Goal: Transaction & Acquisition: Book appointment/travel/reservation

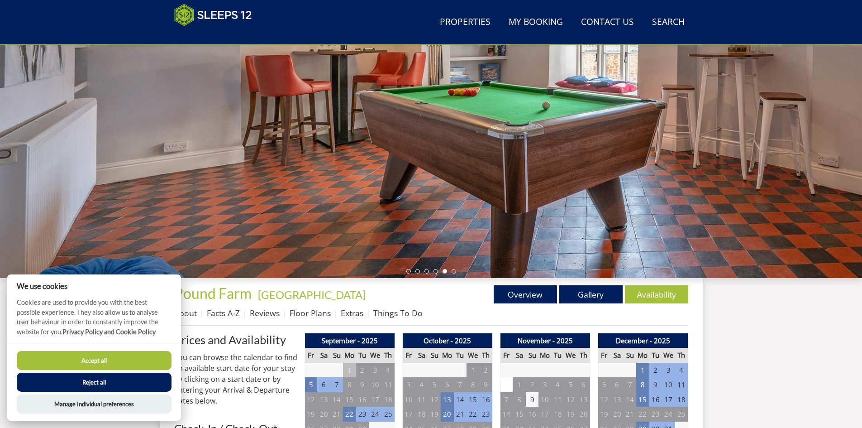
scroll to position [99, 0]
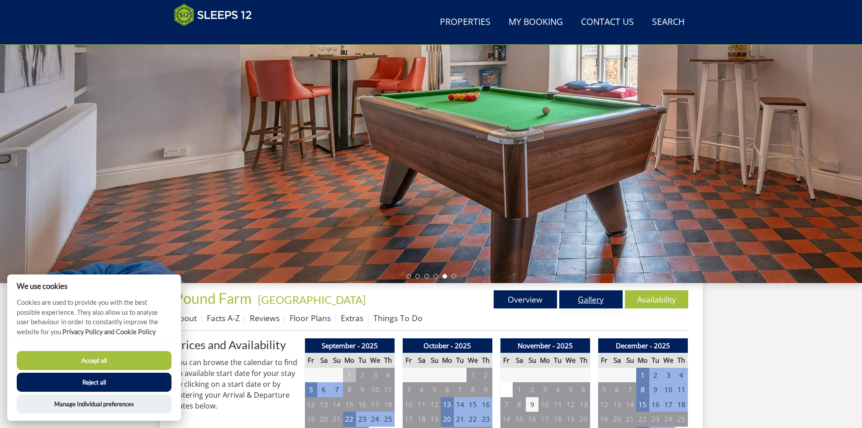
click at [607, 297] on link "Gallery" at bounding box center [591, 299] width 63 height 18
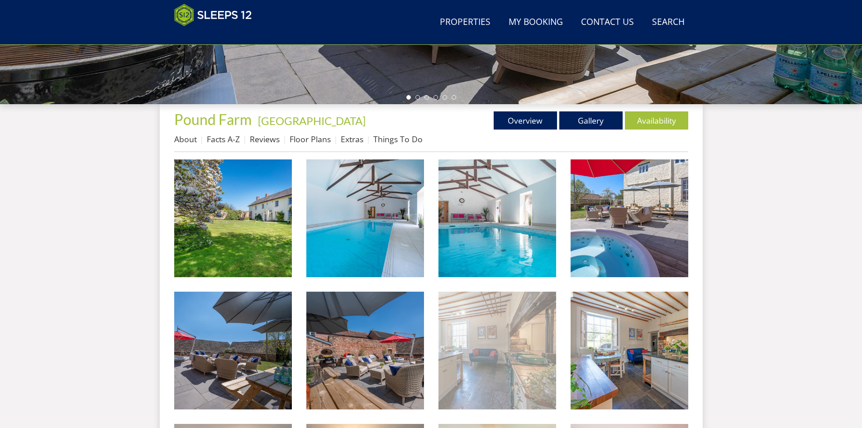
scroll to position [280, 0]
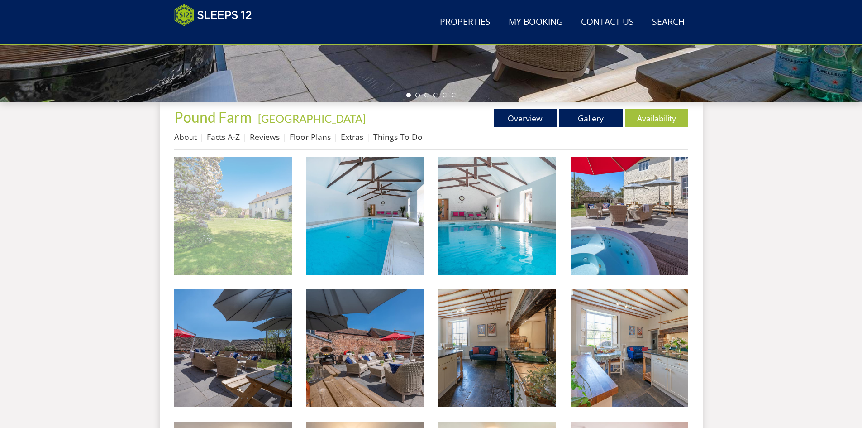
click at [258, 201] on img at bounding box center [233, 216] width 118 height 118
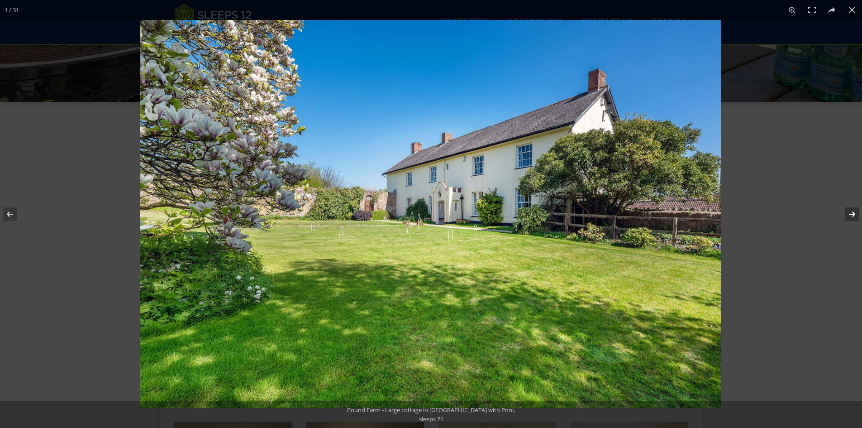
click at [855, 211] on button at bounding box center [847, 213] width 32 height 45
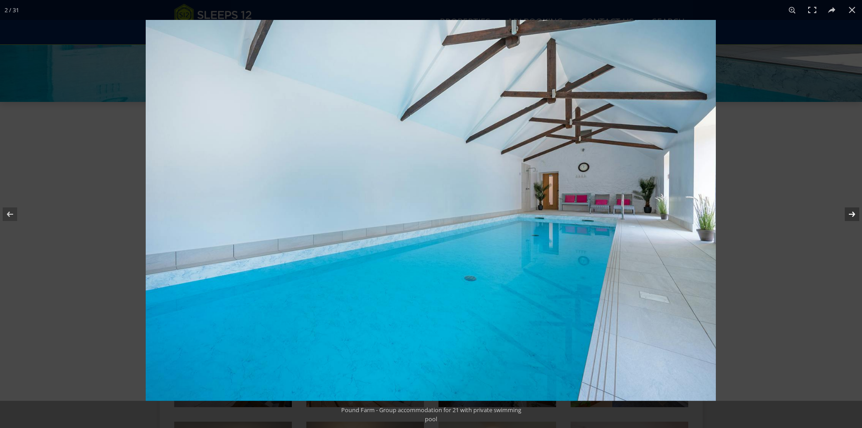
click at [856, 213] on button at bounding box center [847, 213] width 32 height 45
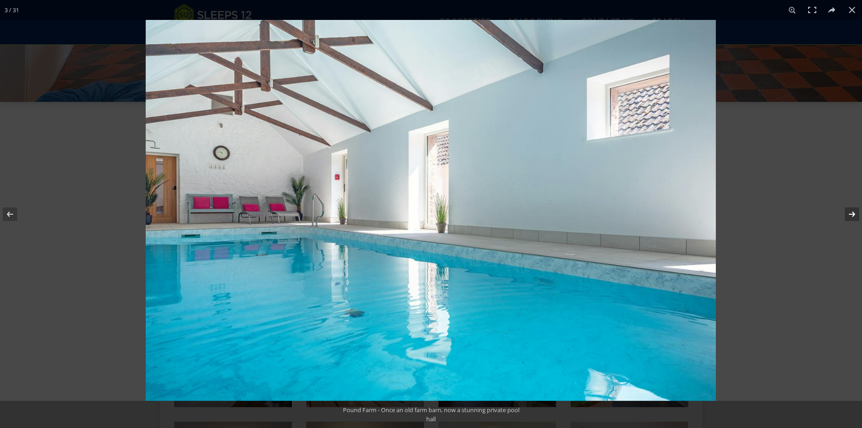
click at [856, 214] on button at bounding box center [847, 213] width 32 height 45
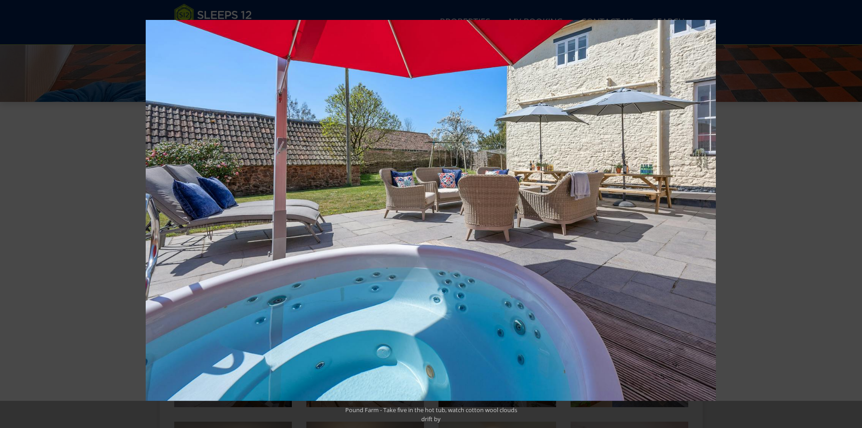
click at [856, 214] on button at bounding box center [847, 213] width 32 height 45
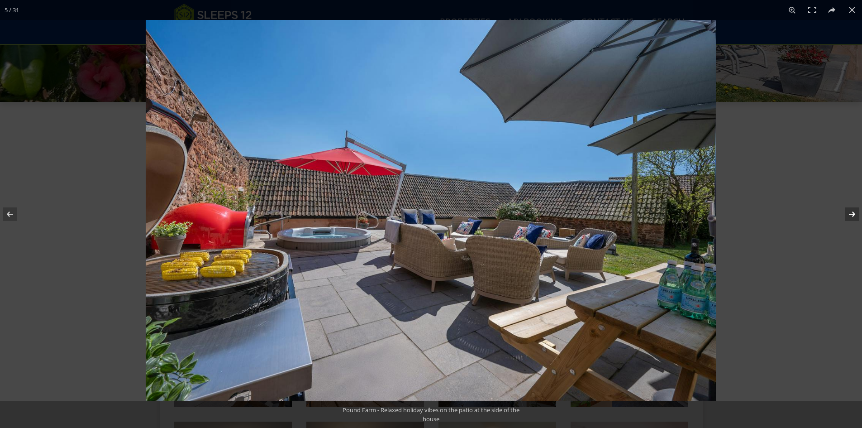
click at [857, 219] on button at bounding box center [847, 213] width 32 height 45
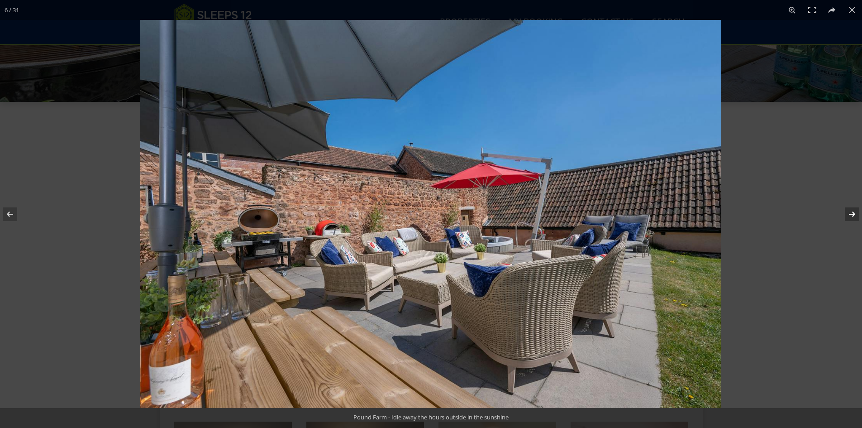
click at [851, 214] on button at bounding box center [847, 213] width 32 height 45
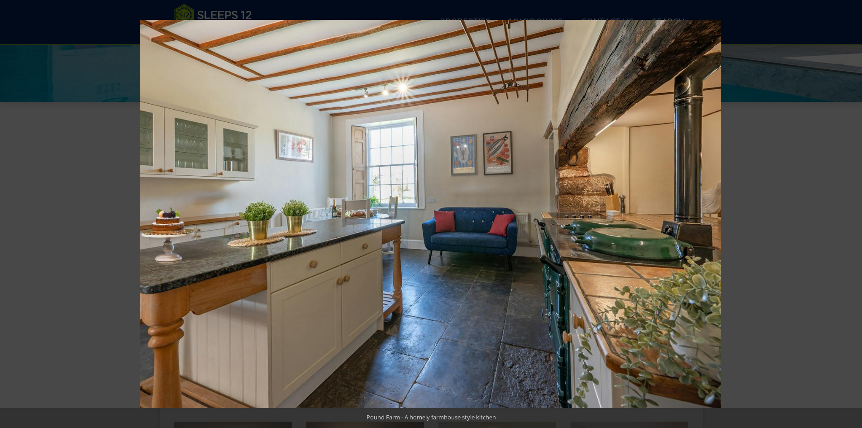
click at [853, 223] on button at bounding box center [847, 213] width 32 height 45
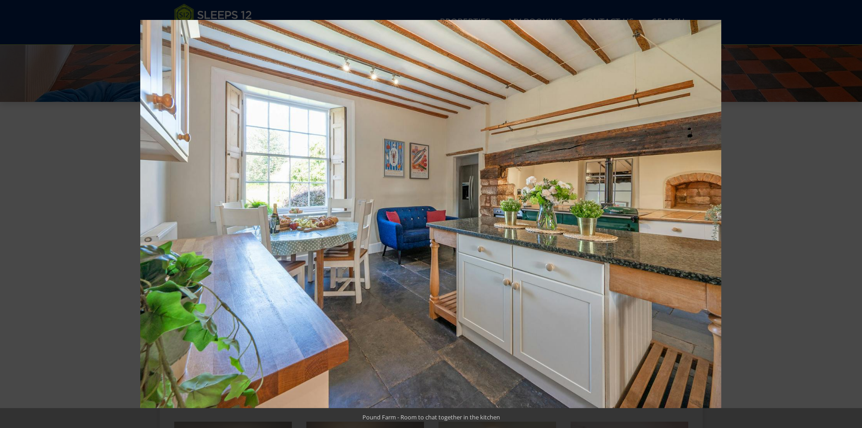
click at [853, 223] on button at bounding box center [847, 213] width 32 height 45
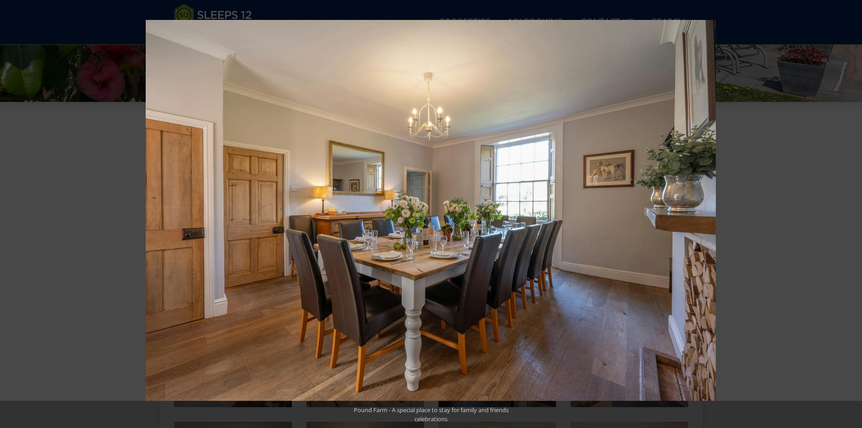
click at [853, 223] on button at bounding box center [847, 213] width 32 height 45
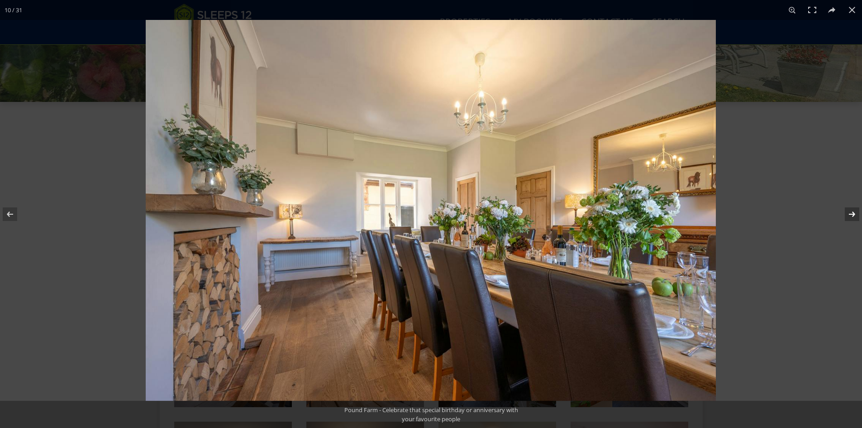
click at [853, 223] on button at bounding box center [847, 213] width 32 height 45
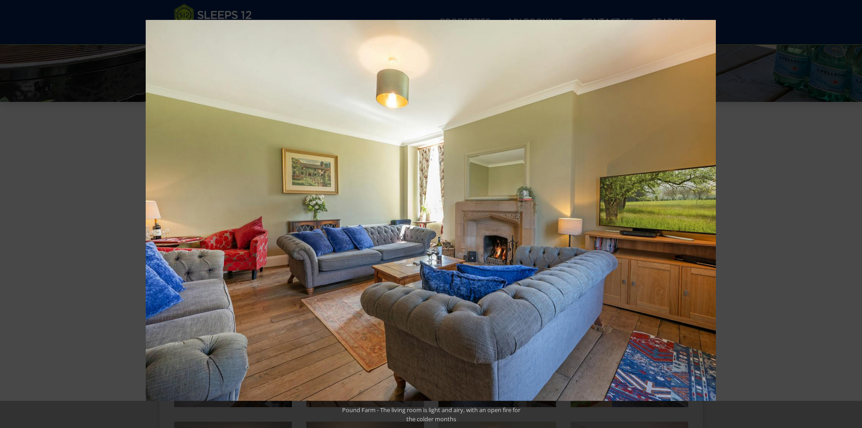
click at [853, 223] on button at bounding box center [847, 213] width 32 height 45
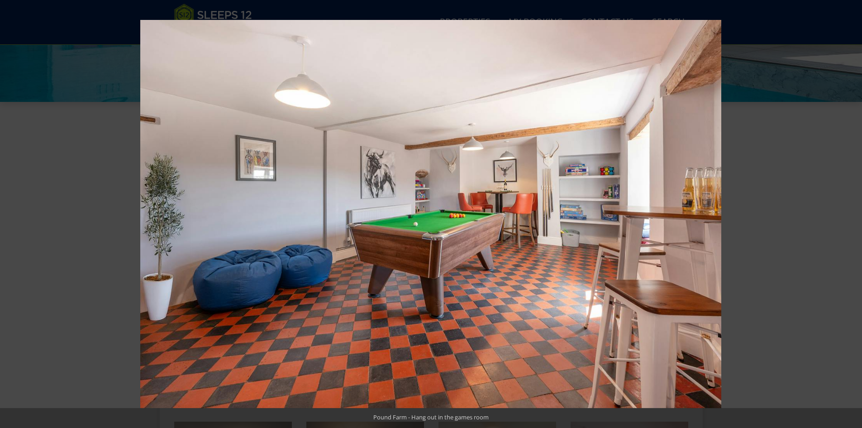
click at [853, 224] on button at bounding box center [847, 213] width 32 height 45
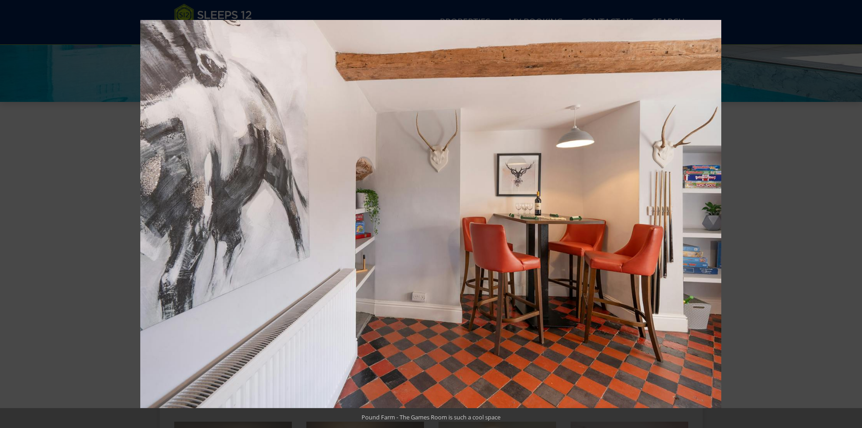
click at [853, 224] on button at bounding box center [847, 213] width 32 height 45
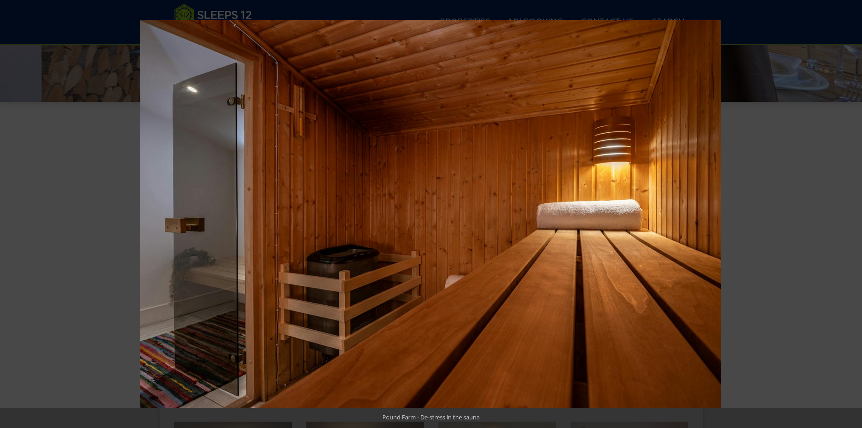
click at [853, 224] on button at bounding box center [847, 213] width 32 height 45
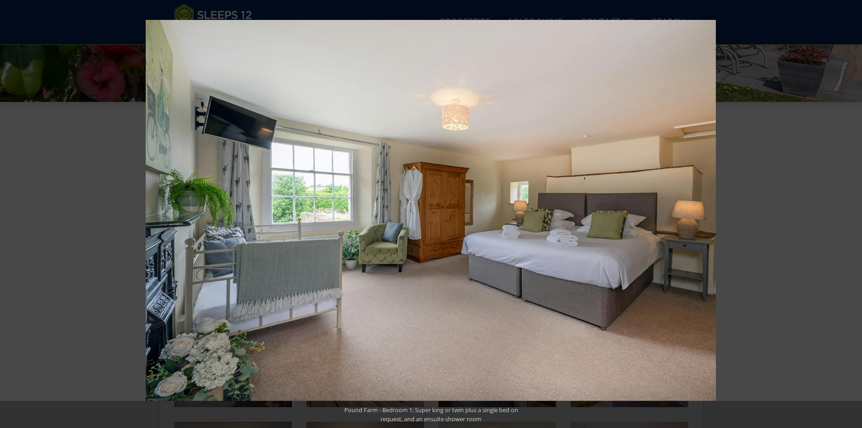
click at [853, 224] on button at bounding box center [847, 213] width 32 height 45
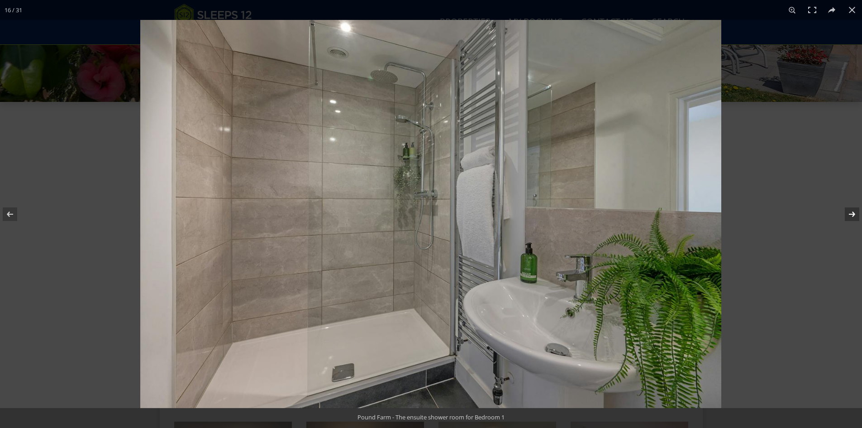
click at [853, 224] on button at bounding box center [847, 213] width 32 height 45
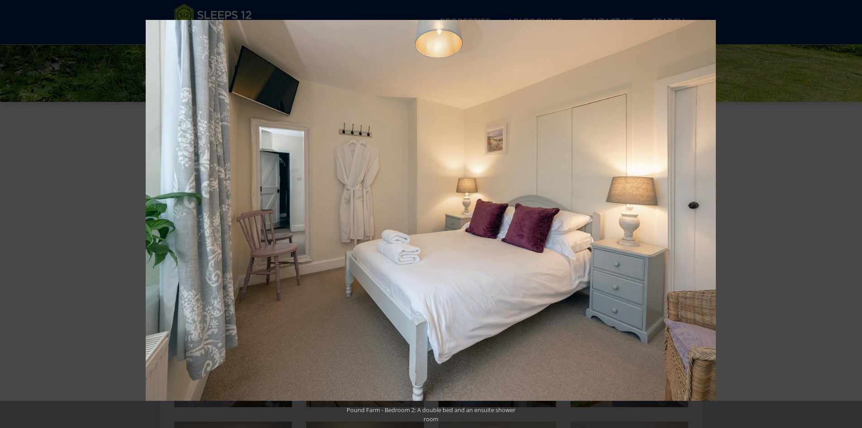
click at [853, 224] on button at bounding box center [847, 213] width 32 height 45
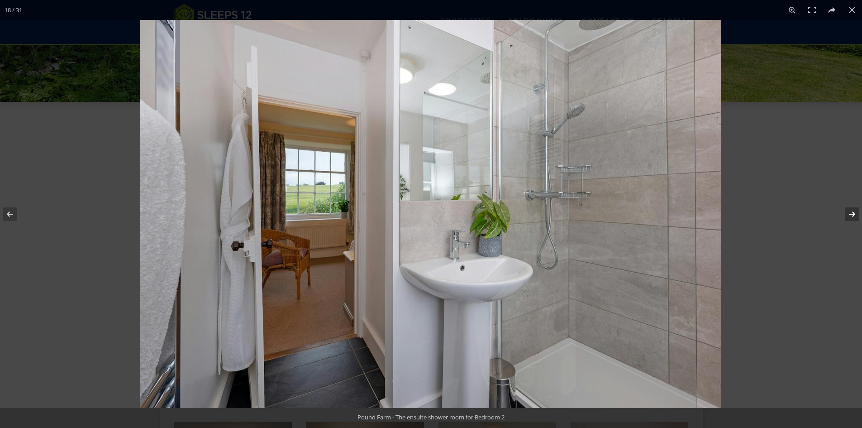
click at [853, 225] on button at bounding box center [847, 213] width 32 height 45
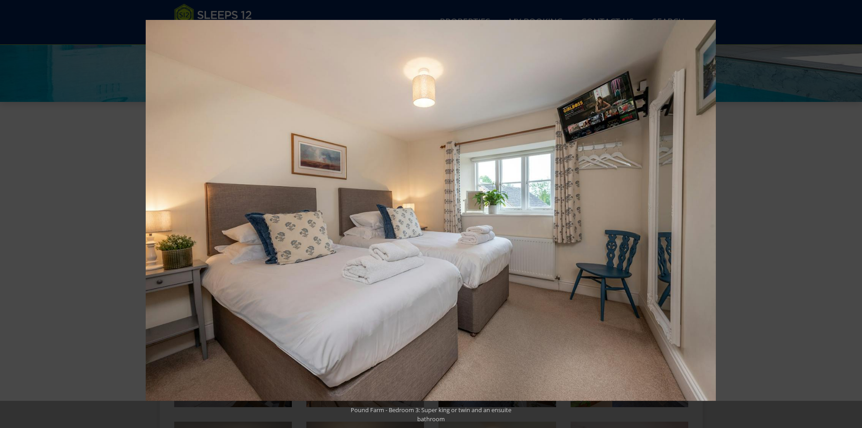
click at [853, 225] on button at bounding box center [847, 213] width 32 height 45
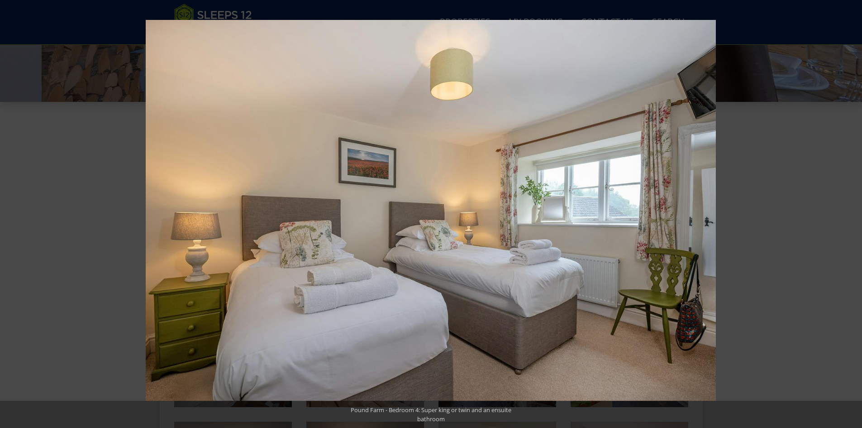
click at [853, 225] on button at bounding box center [847, 213] width 32 height 45
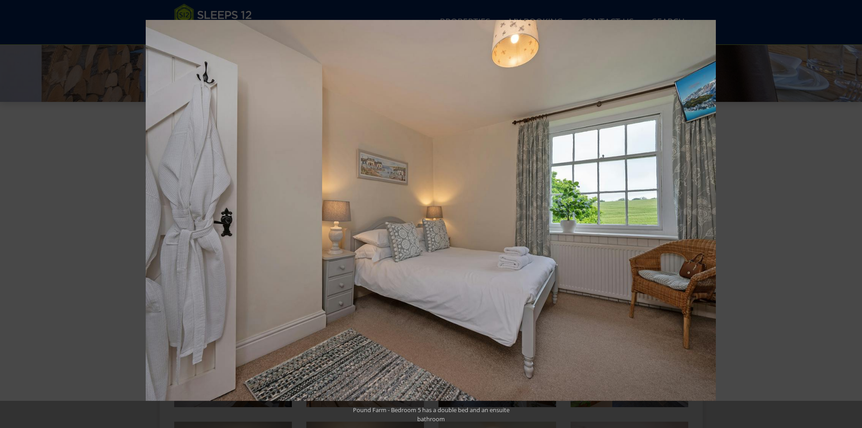
click at [853, 225] on button at bounding box center [847, 213] width 32 height 45
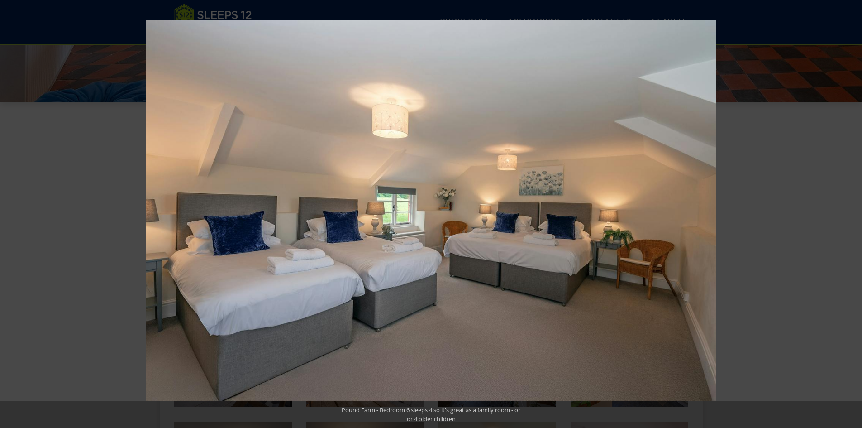
click at [853, 225] on button at bounding box center [847, 213] width 32 height 45
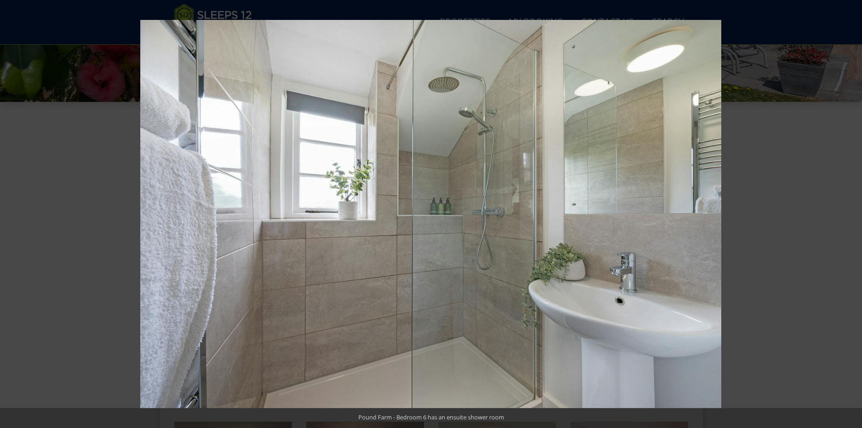
click at [853, 225] on button at bounding box center [847, 213] width 32 height 45
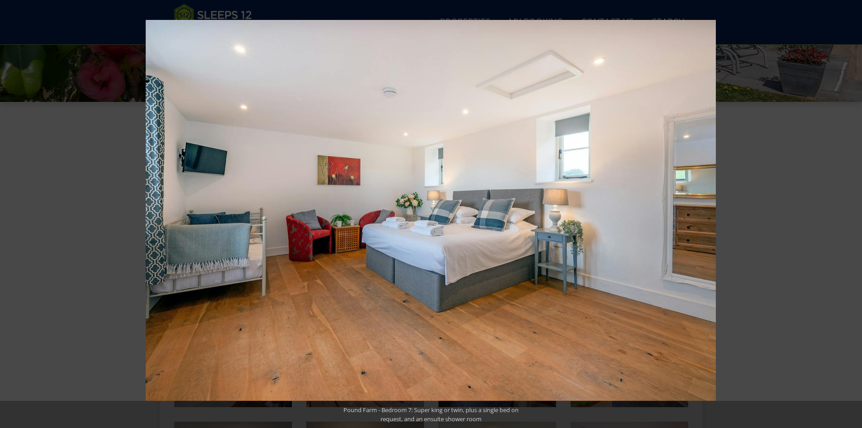
click at [853, 225] on button at bounding box center [847, 213] width 32 height 45
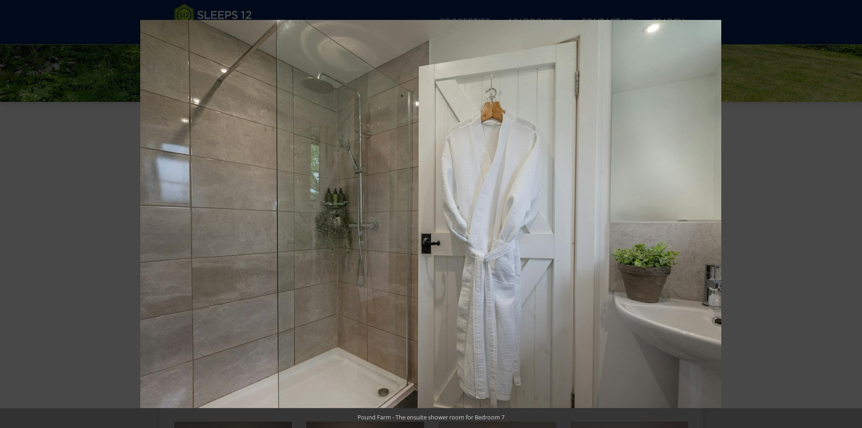
click at [853, 225] on button at bounding box center [847, 213] width 32 height 45
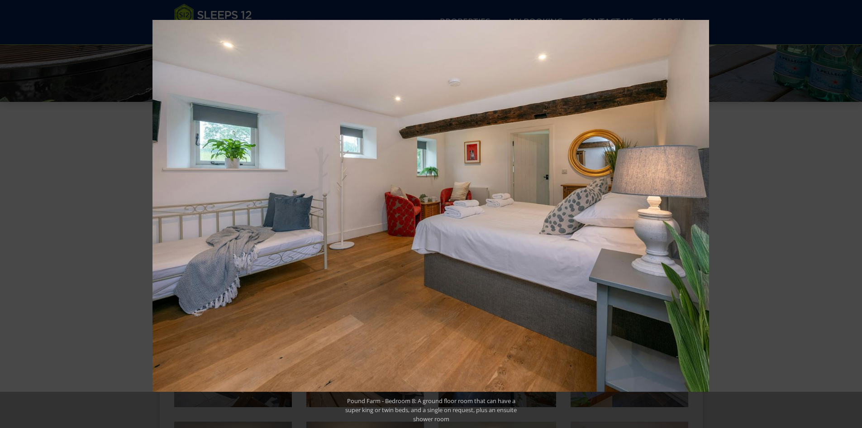
click at [853, 225] on button at bounding box center [847, 213] width 32 height 45
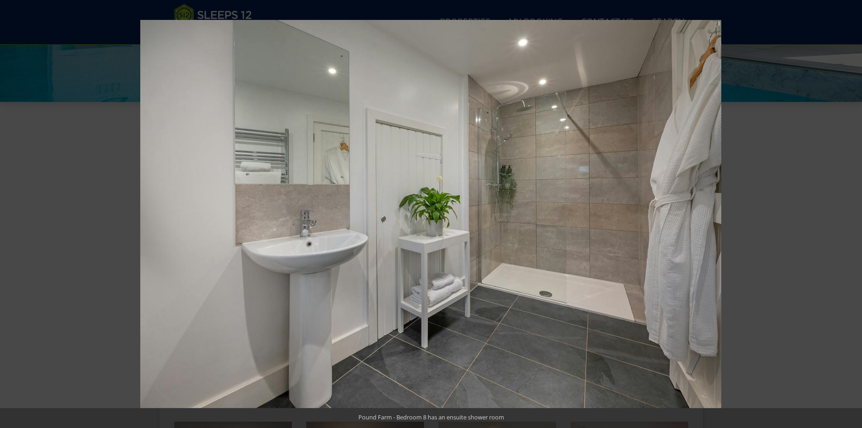
click at [853, 225] on button at bounding box center [847, 213] width 32 height 45
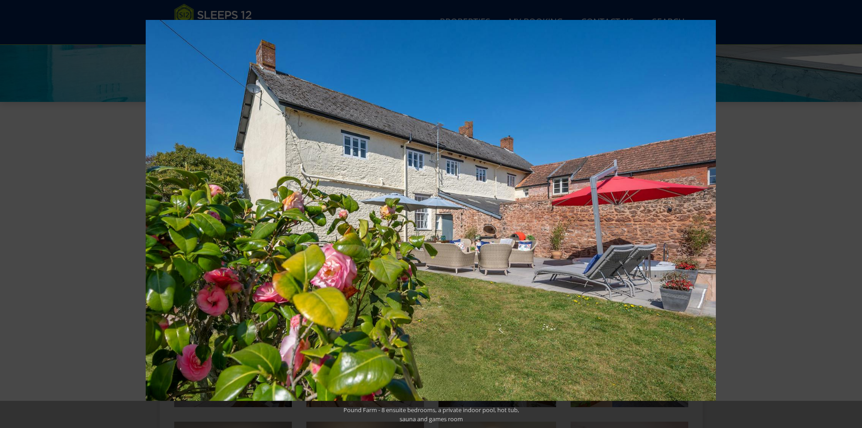
click at [853, 225] on button at bounding box center [847, 213] width 32 height 45
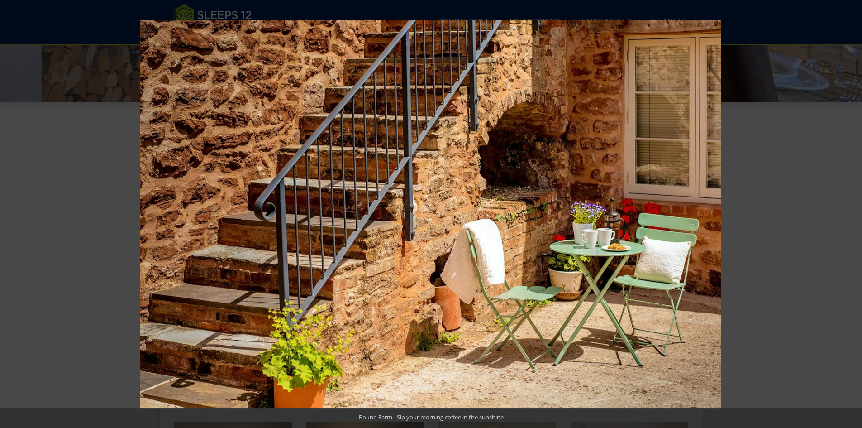
click at [853, 225] on button at bounding box center [847, 213] width 32 height 45
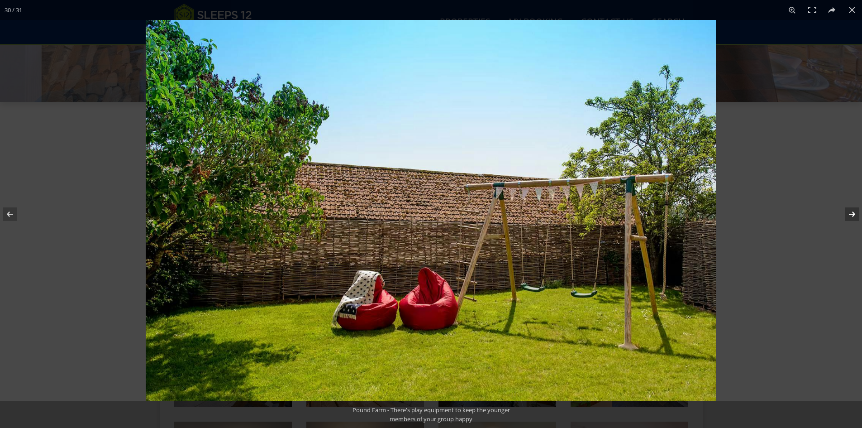
click at [854, 224] on button at bounding box center [847, 213] width 32 height 45
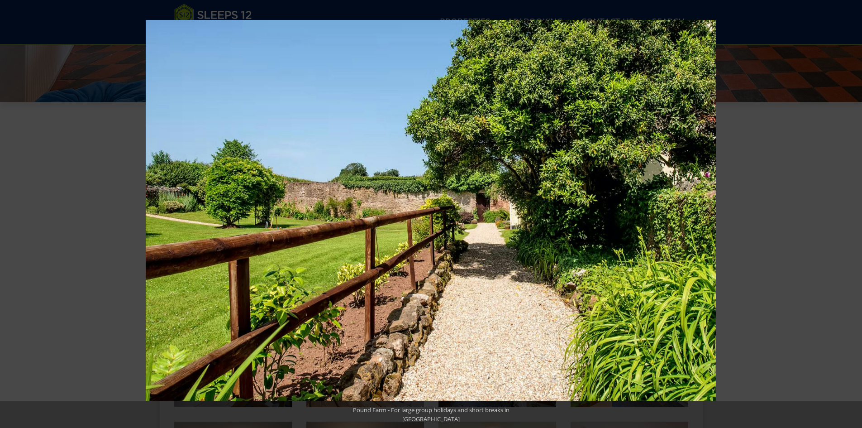
click at [854, 224] on button at bounding box center [847, 213] width 32 height 45
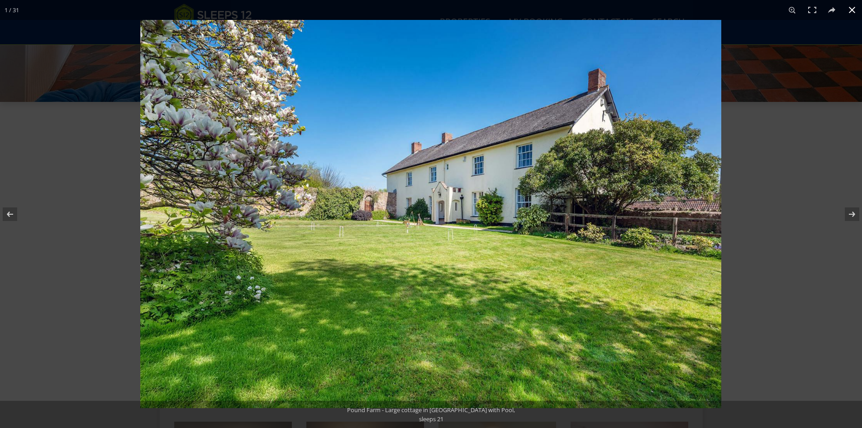
click at [856, 3] on button at bounding box center [852, 10] width 20 height 20
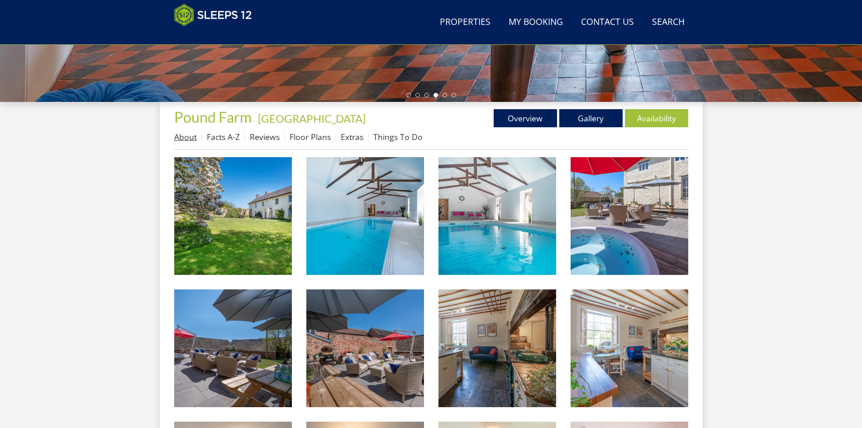
click at [182, 133] on link "About" at bounding box center [185, 136] width 23 height 11
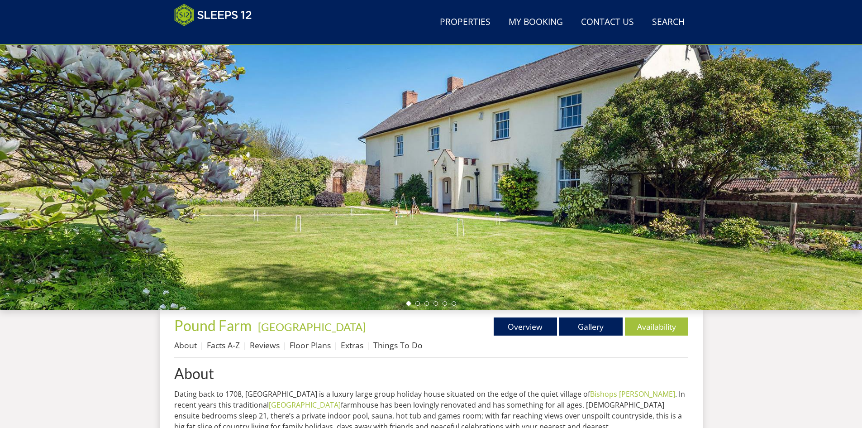
scroll to position [201, 0]
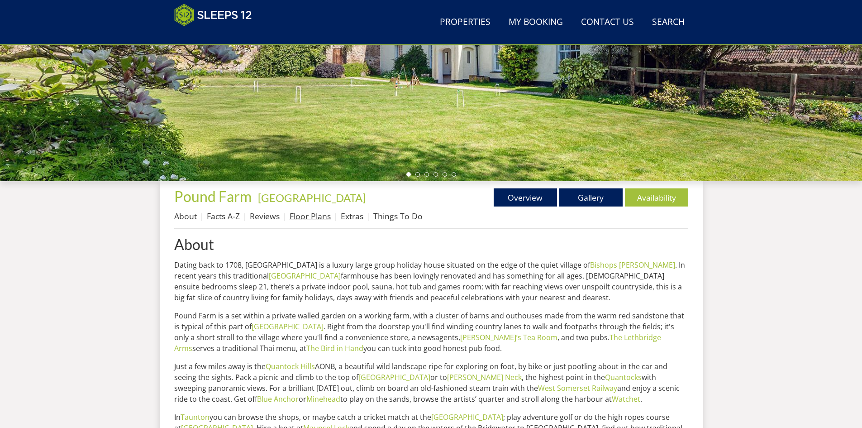
click at [318, 220] on link "Floor Plans" at bounding box center [310, 216] width 41 height 11
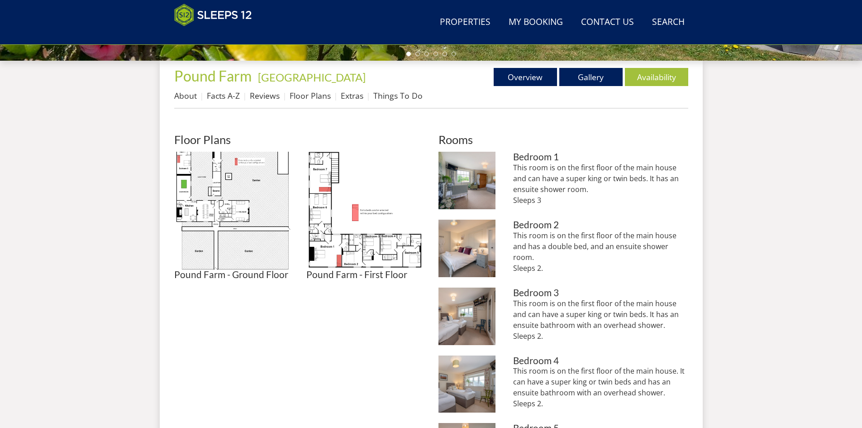
scroll to position [338, 0]
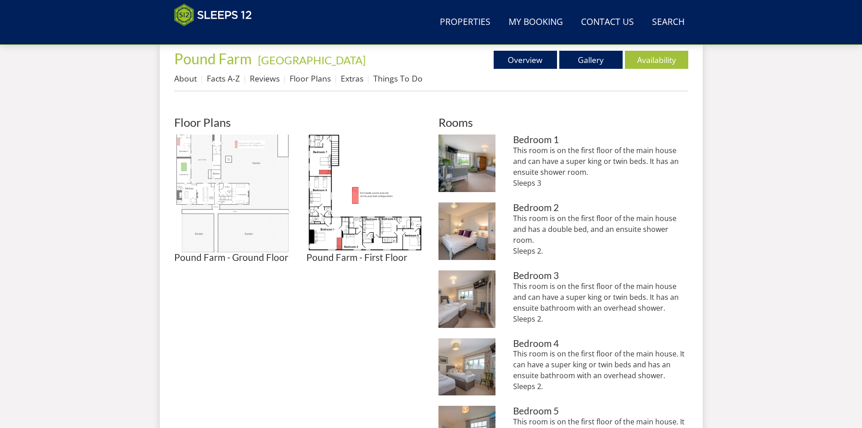
click at [221, 180] on img at bounding box center [233, 193] width 118 height 118
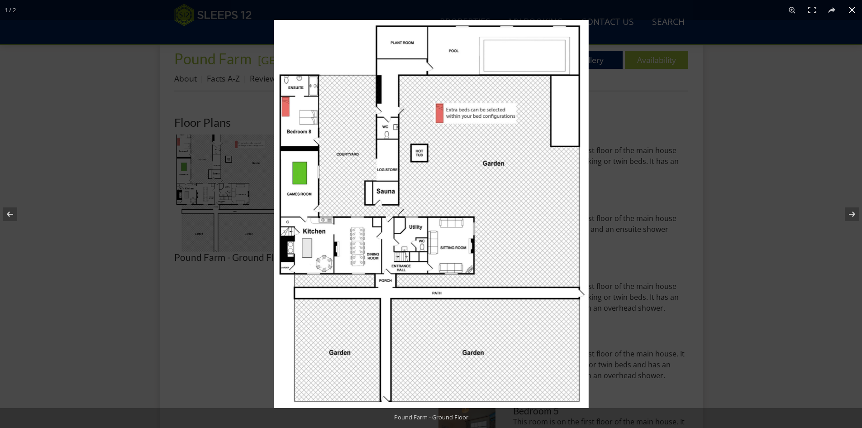
click at [215, 316] on div at bounding box center [431, 214] width 862 height 428
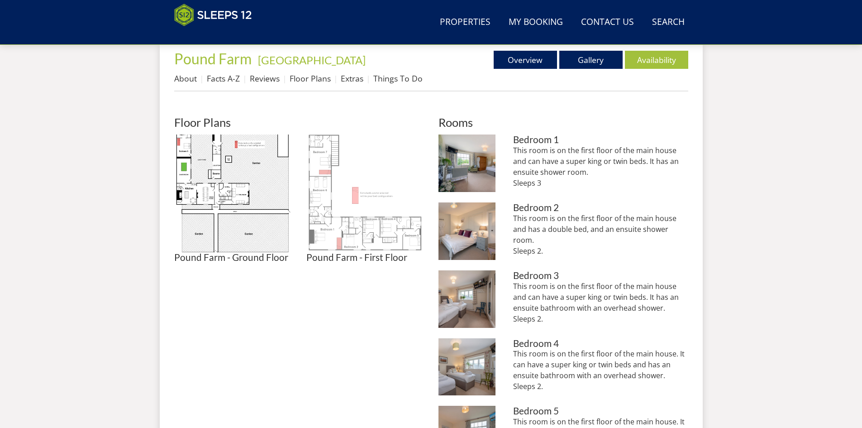
click at [354, 222] on img at bounding box center [365, 193] width 118 height 118
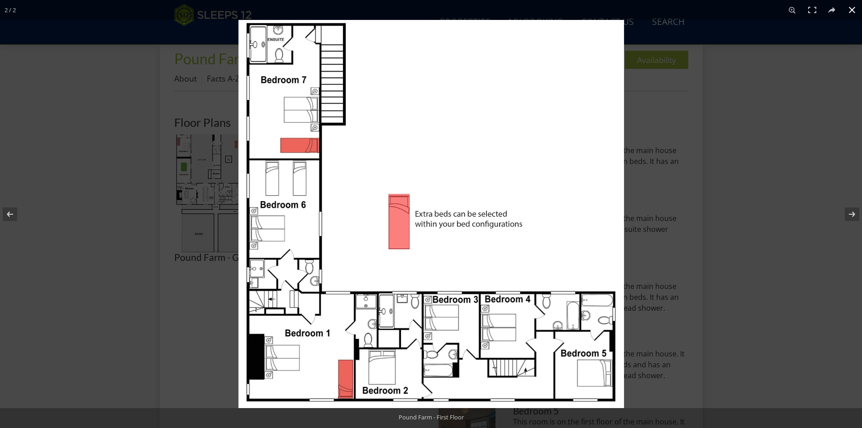
click at [718, 92] on div at bounding box center [670, 234] width 862 height 428
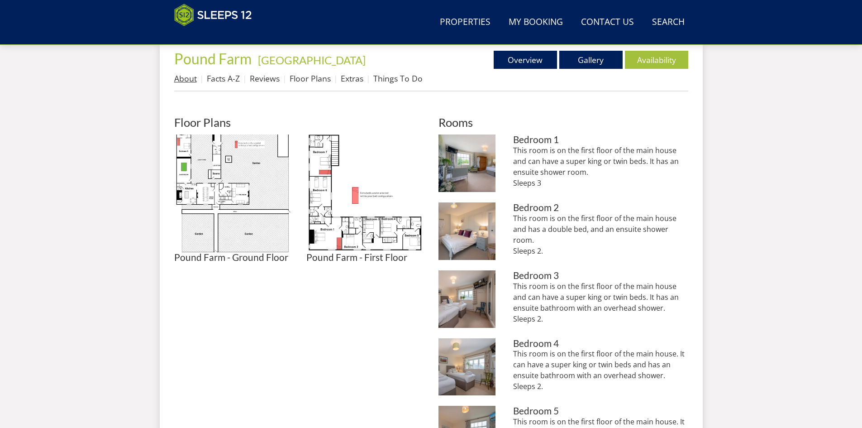
click at [185, 78] on link "About" at bounding box center [185, 78] width 23 height 11
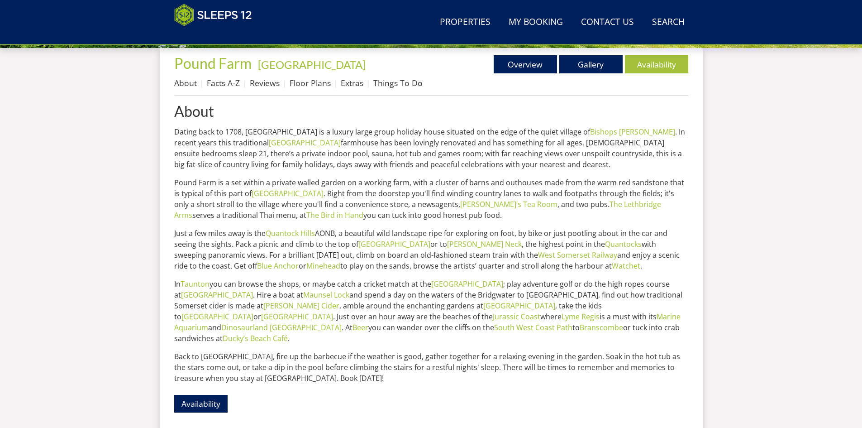
scroll to position [198, 0]
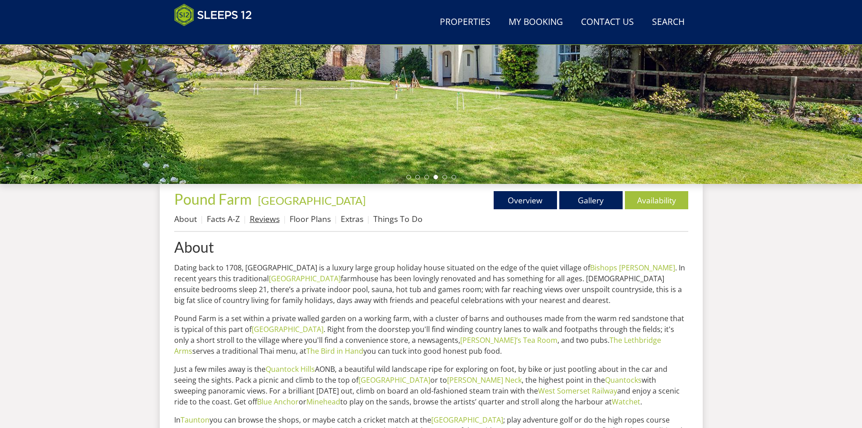
click at [258, 218] on link "Reviews" at bounding box center [265, 218] width 30 height 11
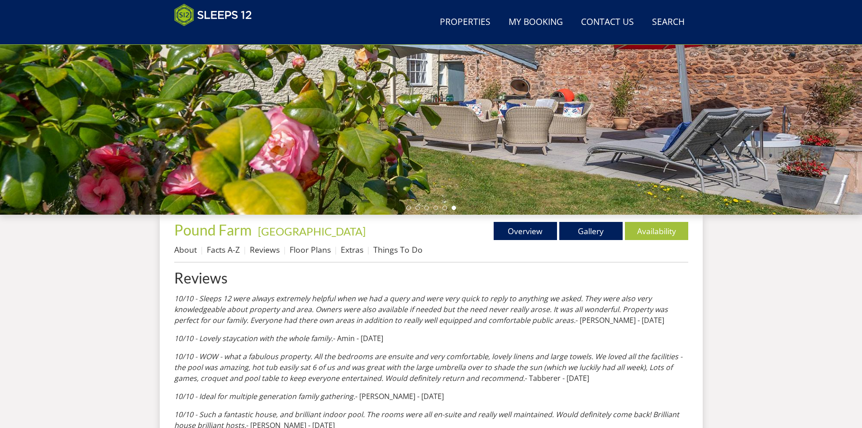
scroll to position [67, 0]
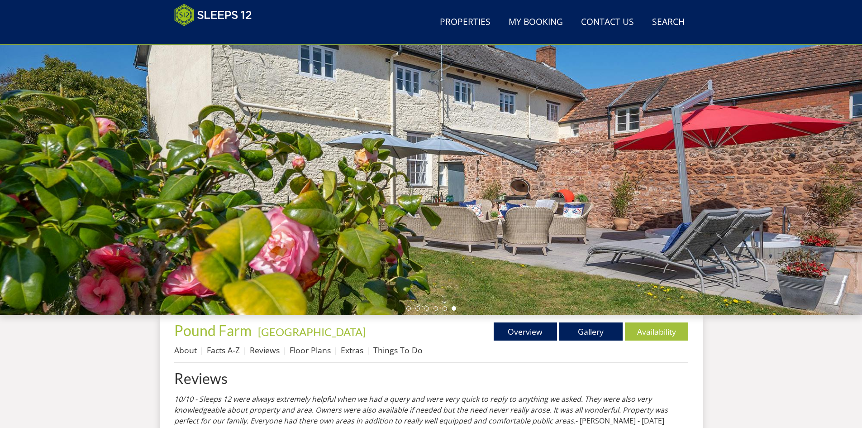
click at [392, 347] on link "Things To Do" at bounding box center [397, 350] width 49 height 11
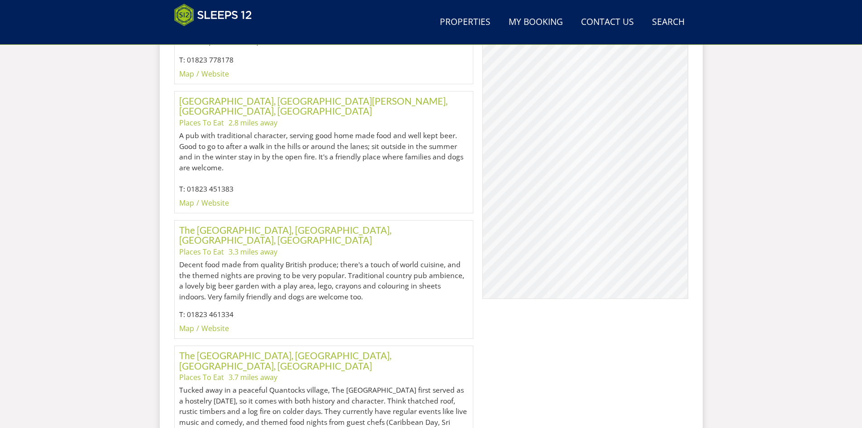
scroll to position [1547, 0]
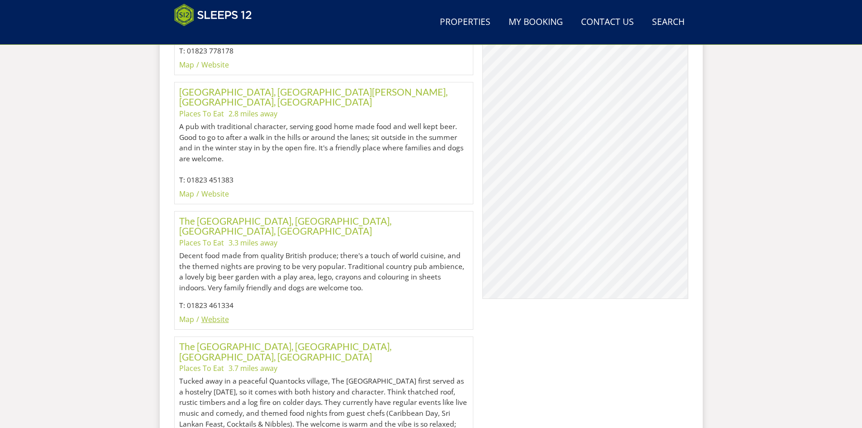
click at [210, 314] on link "Website" at bounding box center [215, 319] width 28 height 10
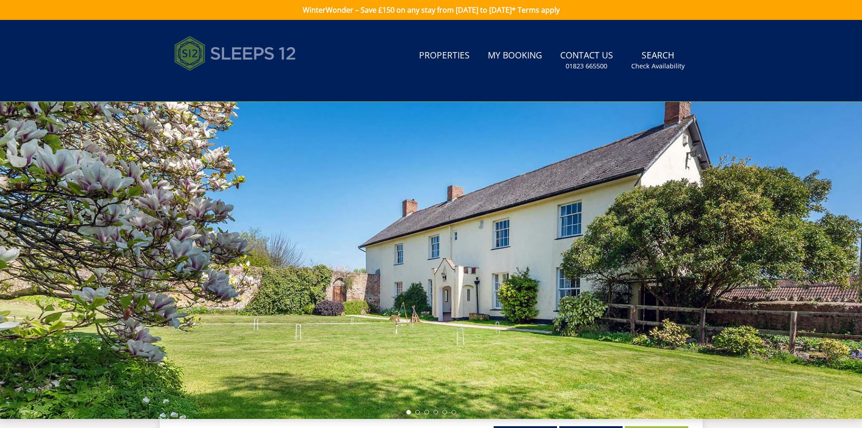
click at [243, 45] on img at bounding box center [235, 53] width 122 height 45
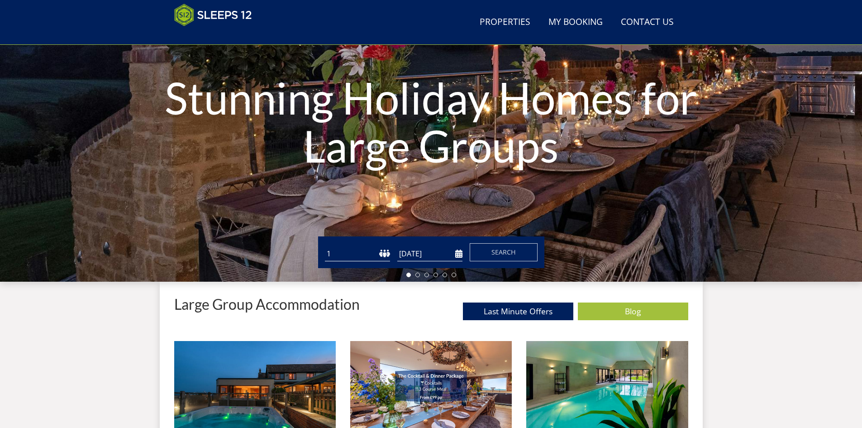
scroll to position [99, 0]
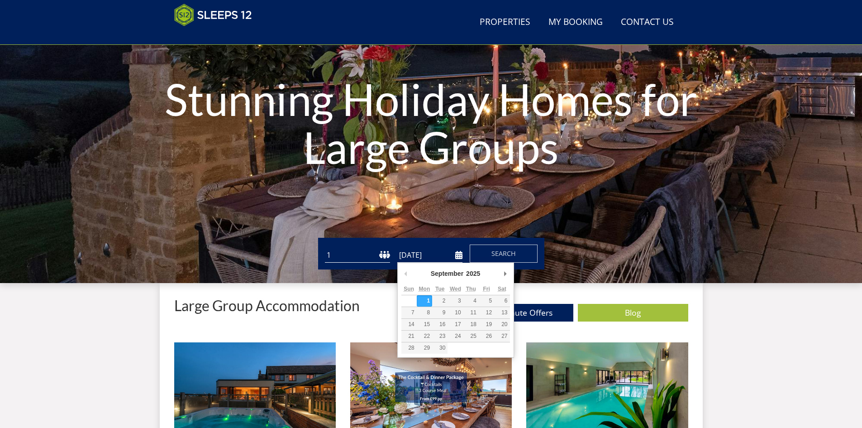
click at [405, 257] on input "[DATE]" at bounding box center [429, 255] width 65 height 15
type input "24/12/2025"
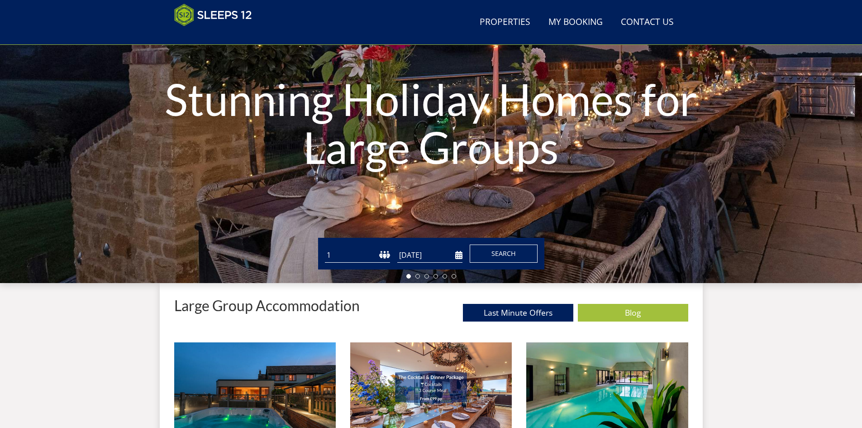
click at [499, 256] on span "Search" at bounding box center [504, 253] width 24 height 9
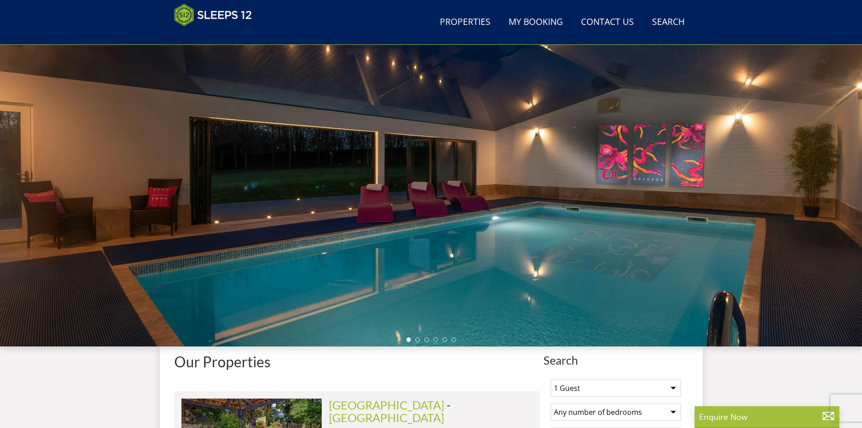
scroll to position [144, 0]
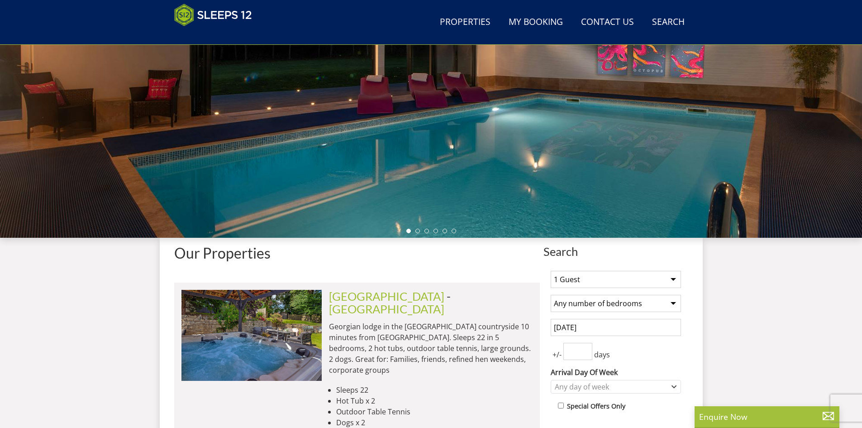
click at [675, 281] on select "1 Guest 2 Guests 3 Guests 4 Guests 5 Guests 6 Guests 7 Guests 8 Guests 9 Guests…" at bounding box center [616, 279] width 130 height 17
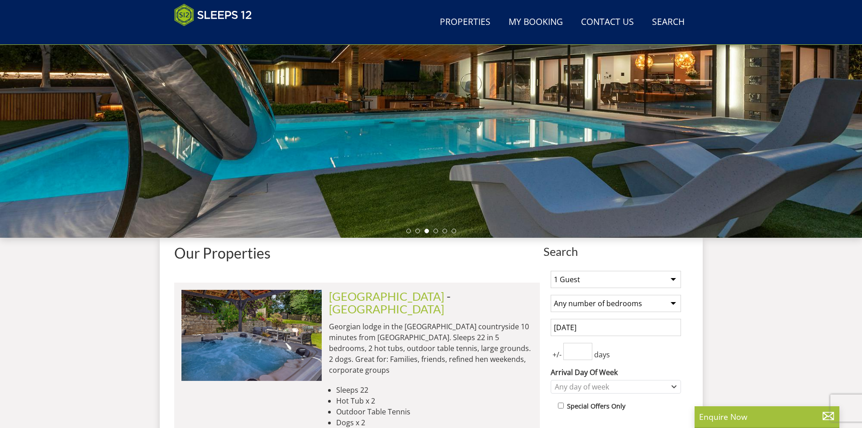
select select "12"
click at [551, 271] on select "1 Guest 2 Guests 3 Guests 4 Guests 5 Guests 6 Guests 7 Guests 8 Guests 9 Guests…" at bounding box center [616, 279] width 130 height 17
click at [633, 305] on select "Any number of bedrooms 4 Bedrooms 5 Bedrooms 6 Bedrooms 7 Bedrooms 8 Bedrooms 9…" at bounding box center [616, 303] width 130 height 17
select select "6"
click at [551, 295] on select "Any number of bedrooms 4 Bedrooms 5 Bedrooms 6 Bedrooms 7 Bedrooms 8 Bedrooms 9…" at bounding box center [616, 303] width 130 height 17
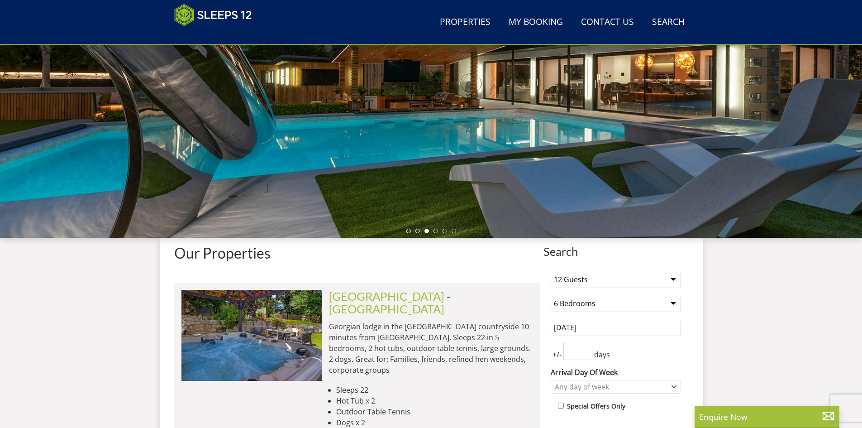
click at [573, 356] on input "number" at bounding box center [578, 351] width 29 height 17
click at [587, 347] on input "1" at bounding box center [578, 351] width 29 height 17
click at [587, 347] on input "2" at bounding box center [578, 351] width 29 height 17
type input "3"
click at [587, 347] on input "3" at bounding box center [578, 351] width 29 height 17
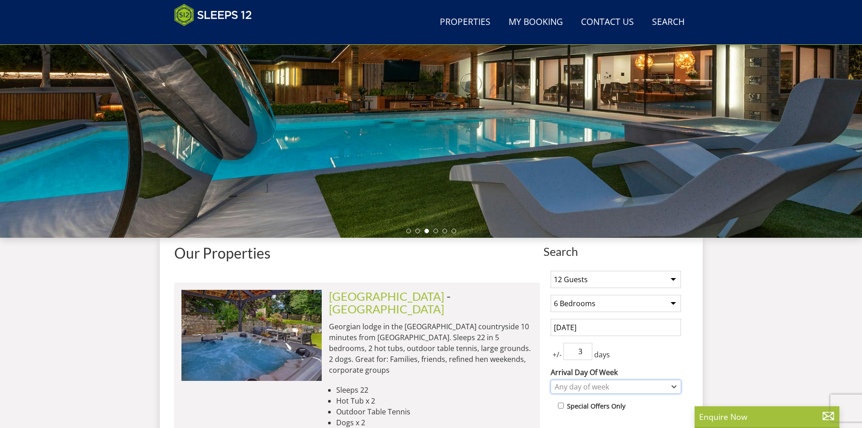
click at [604, 384] on div "Any day of week" at bounding box center [611, 387] width 117 height 10
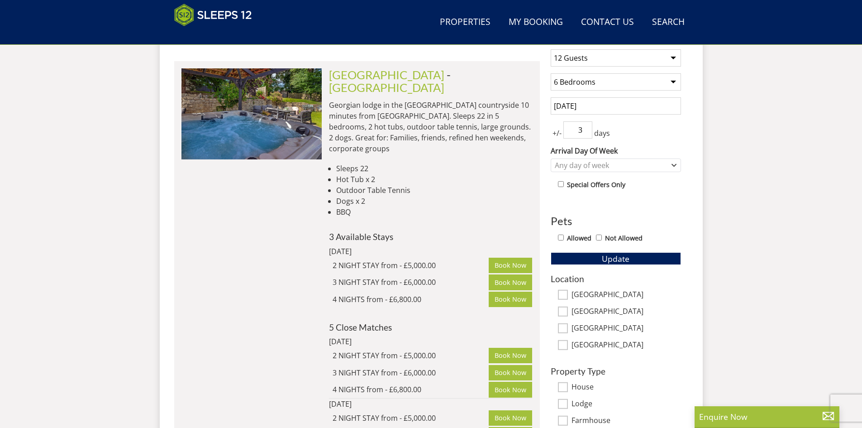
scroll to position [370, 0]
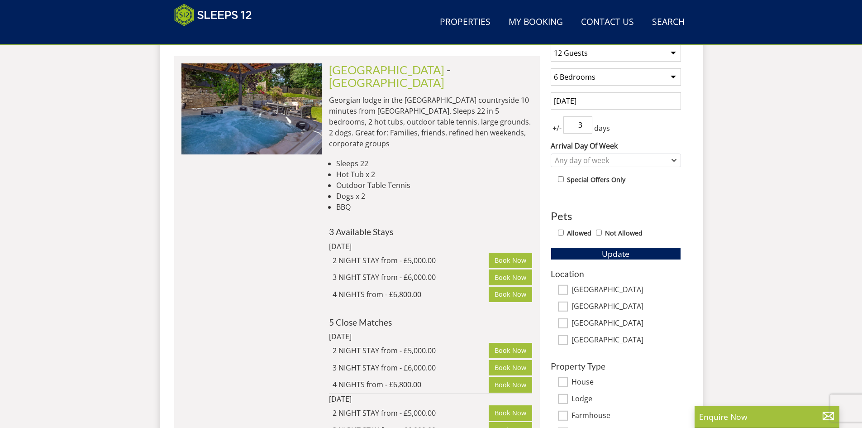
click at [563, 291] on input "[GEOGRAPHIC_DATA]" at bounding box center [563, 290] width 10 height 10
checkbox input "true"
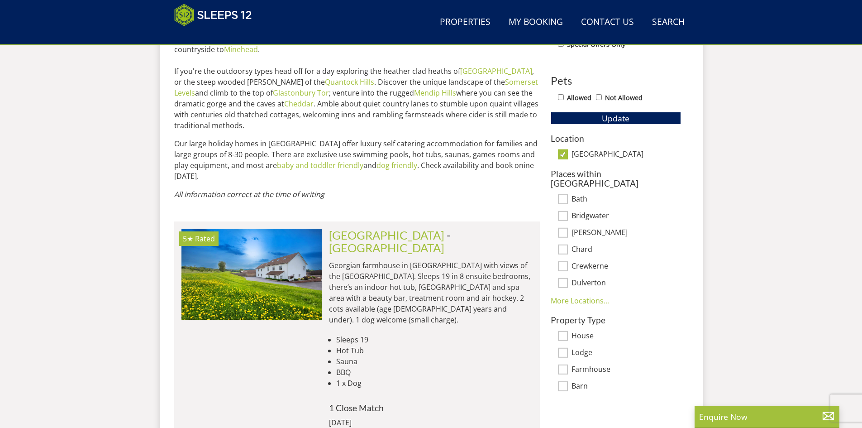
scroll to position [506, 0]
click at [560, 330] on input "House" at bounding box center [563, 335] width 10 height 10
checkbox input "true"
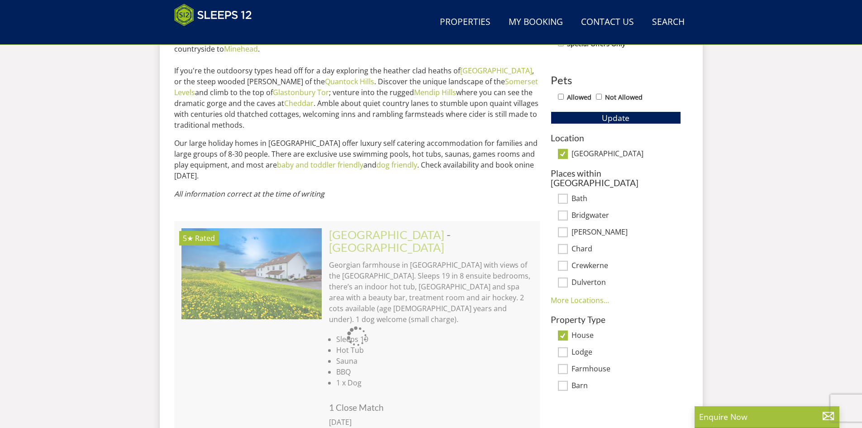
click at [565, 364] on input "Farmhouse" at bounding box center [563, 369] width 10 height 10
checkbox input "true"
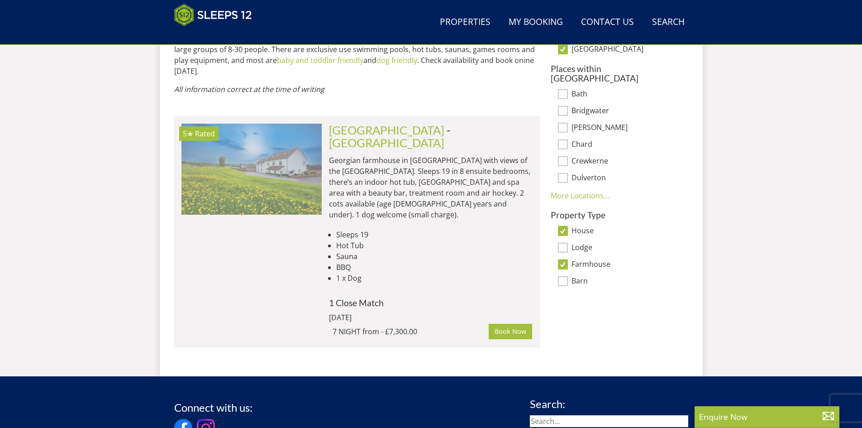
scroll to position [628, 0]
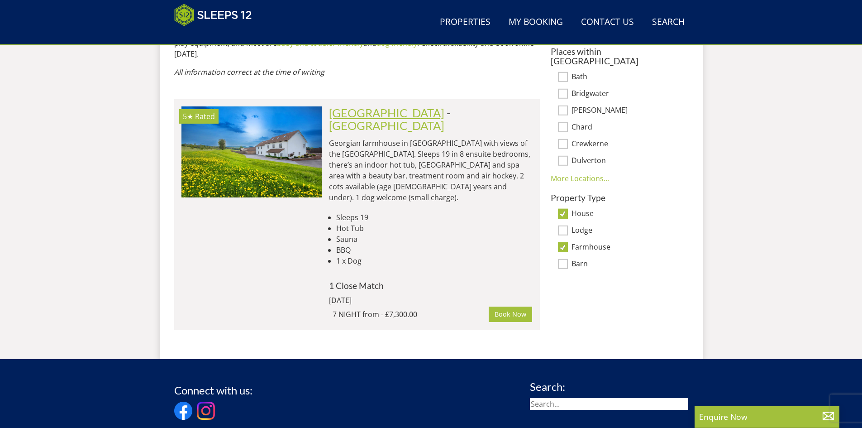
click at [382, 106] on link "[GEOGRAPHIC_DATA]" at bounding box center [386, 113] width 115 height 14
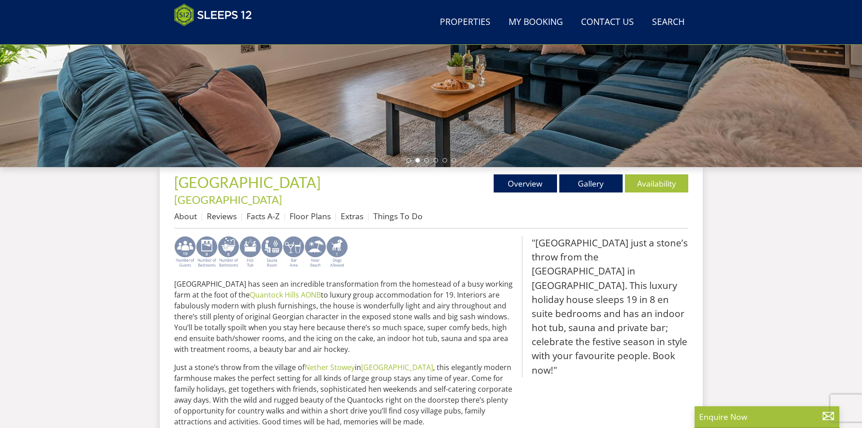
scroll to position [290, 0]
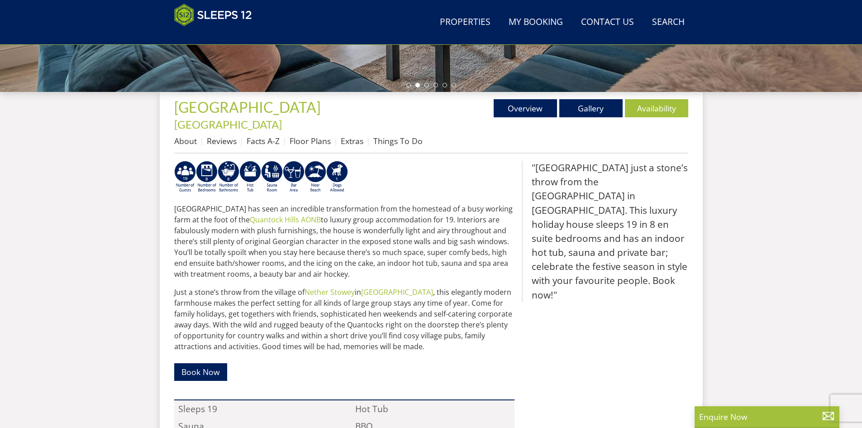
select select "12"
select select "6"
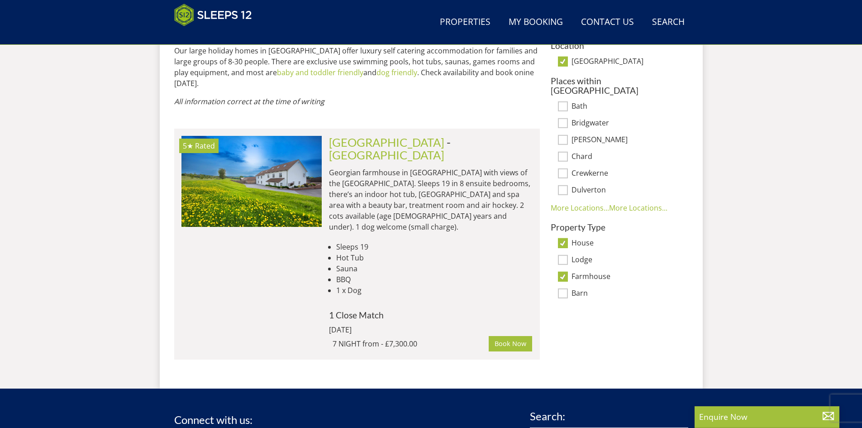
scroll to position [583, 0]
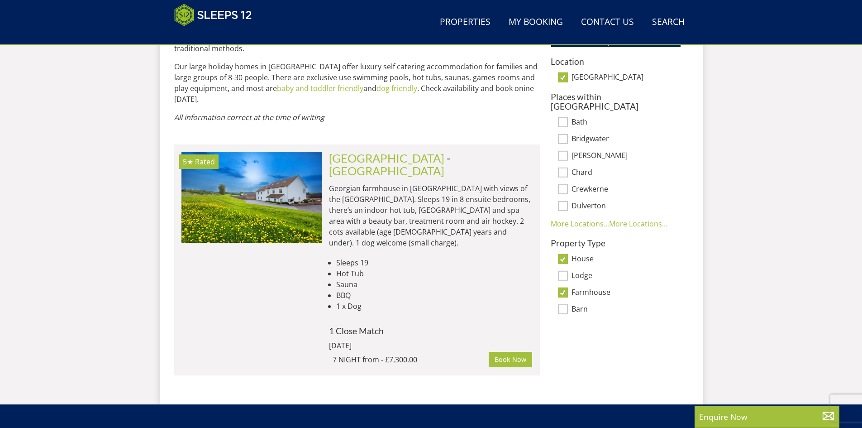
click at [566, 287] on input "Farmhouse" at bounding box center [563, 292] width 10 height 10
checkbox input "false"
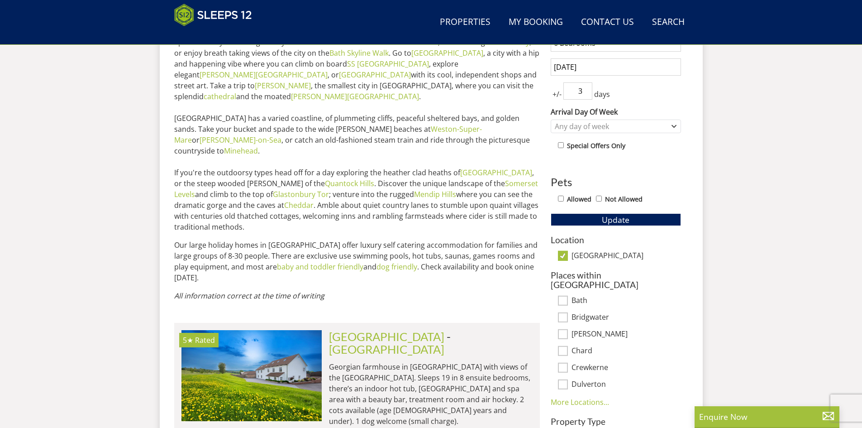
scroll to position [402, 0]
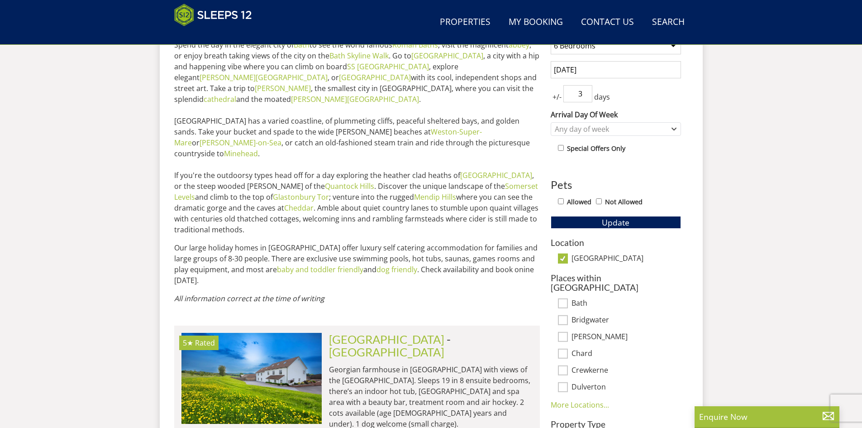
click at [560, 259] on input "[GEOGRAPHIC_DATA]" at bounding box center [563, 259] width 10 height 10
checkbox input "false"
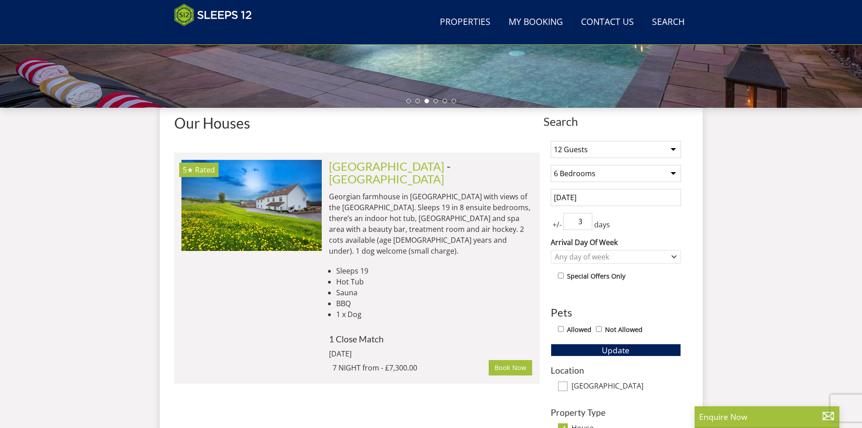
scroll to position [266, 0]
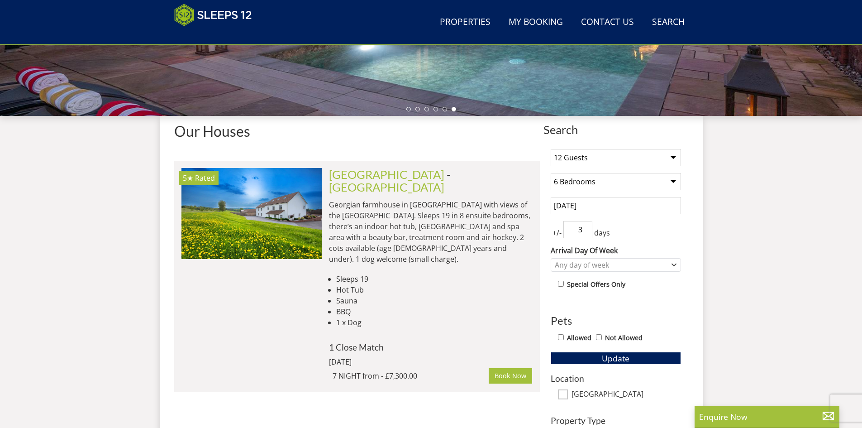
click at [613, 154] on select "1 Guest 2 Guests 3 Guests 4 Guests 5 Guests 6 Guests 7 Guests 8 Guests 9 Guests…" at bounding box center [616, 157] width 130 height 17
click at [551, 149] on select "1 Guest 2 Guests 3 Guests 4 Guests 5 Guests 6 Guests 7 Guests 8 Guests 9 Guests…" at bounding box center [616, 157] width 130 height 17
click at [611, 361] on span "Update" at bounding box center [616, 358] width 28 height 11
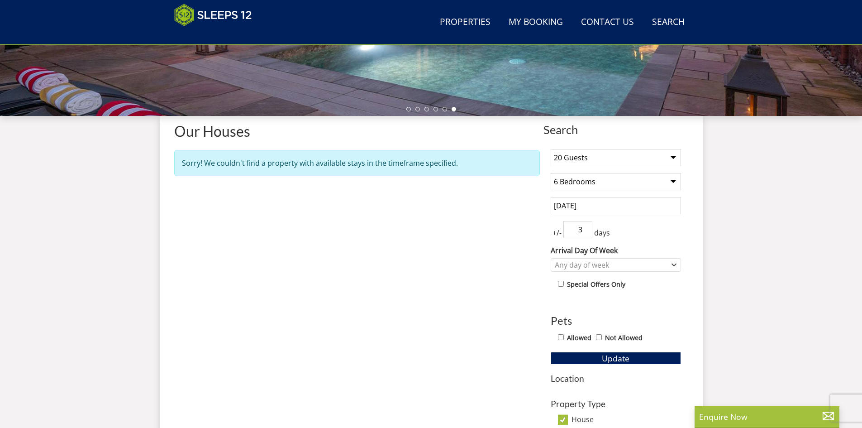
click at [601, 153] on select "1 Guest 2 Guests 3 Guests 4 Guests 5 Guests 6 Guests 7 Guests 8 Guests 9 Guests…" at bounding box center [616, 157] width 130 height 17
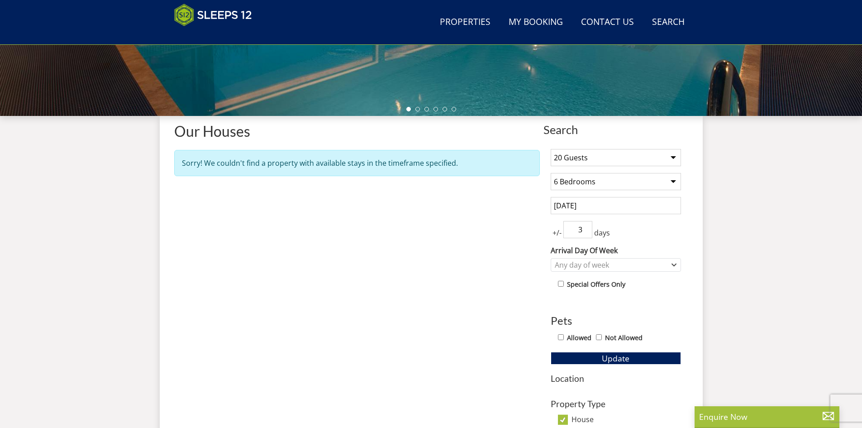
select select "17"
click at [551, 149] on select "1 Guest 2 Guests 3 Guests 4 Guests 5 Guests 6 Guests 7 Guests 8 Guests 9 Guests…" at bounding box center [616, 157] width 130 height 17
click at [596, 354] on button "Update" at bounding box center [616, 358] width 130 height 13
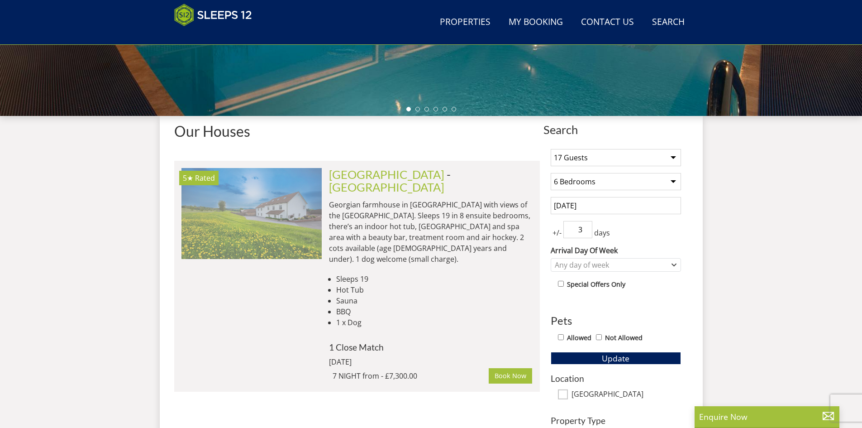
click at [294, 210] on img at bounding box center [252, 213] width 140 height 91
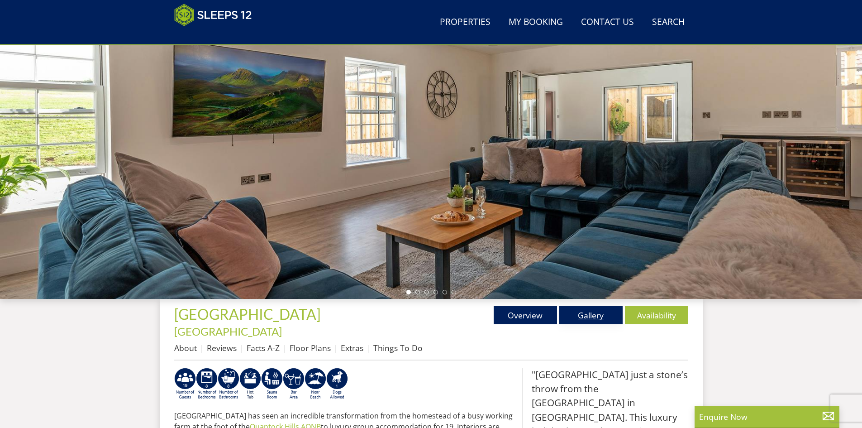
scroll to position [99, 0]
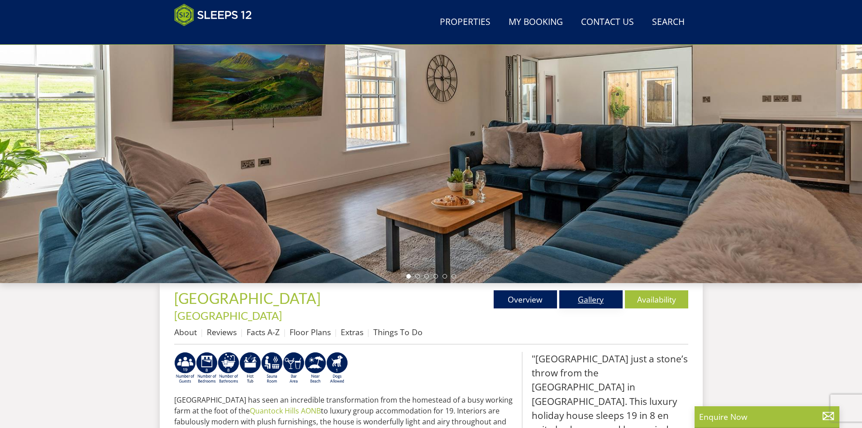
click at [590, 301] on link "Gallery" at bounding box center [591, 299] width 63 height 18
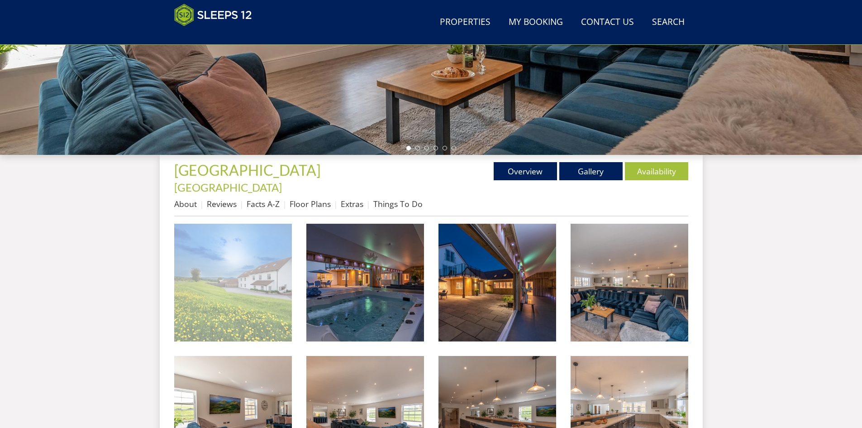
scroll to position [238, 0]
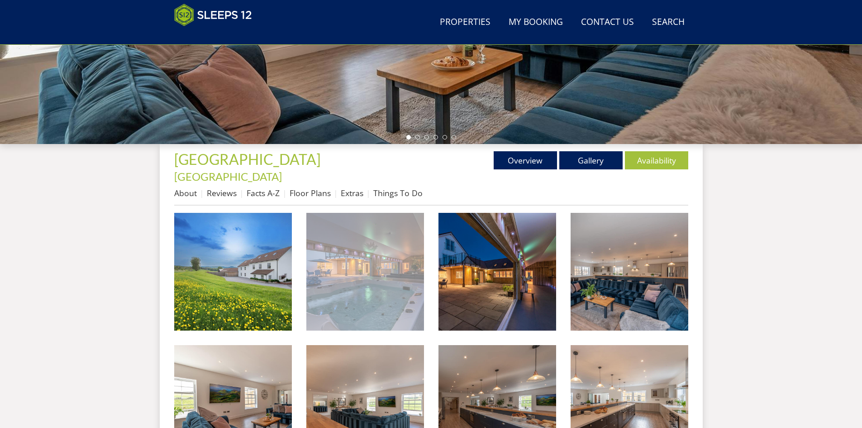
click at [391, 288] on img at bounding box center [365, 272] width 118 height 118
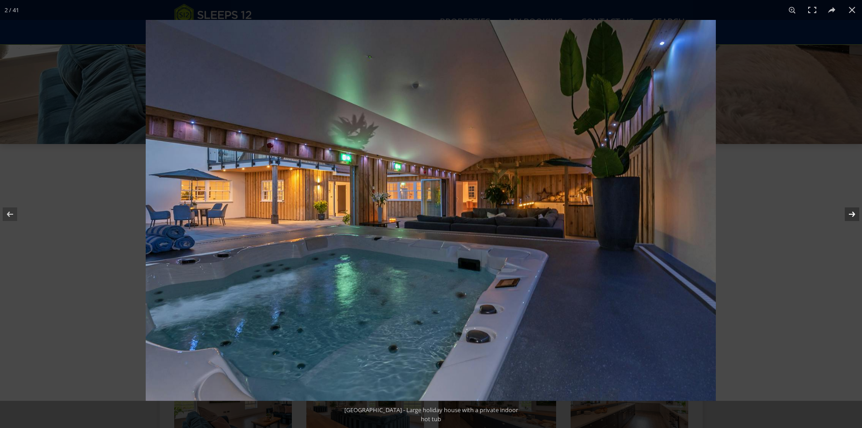
click at [858, 212] on button at bounding box center [847, 213] width 32 height 45
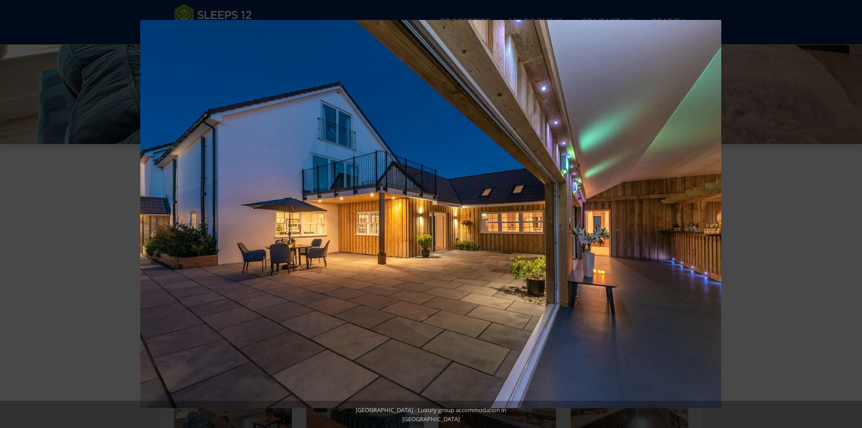
click at [858, 212] on button at bounding box center [847, 213] width 32 height 45
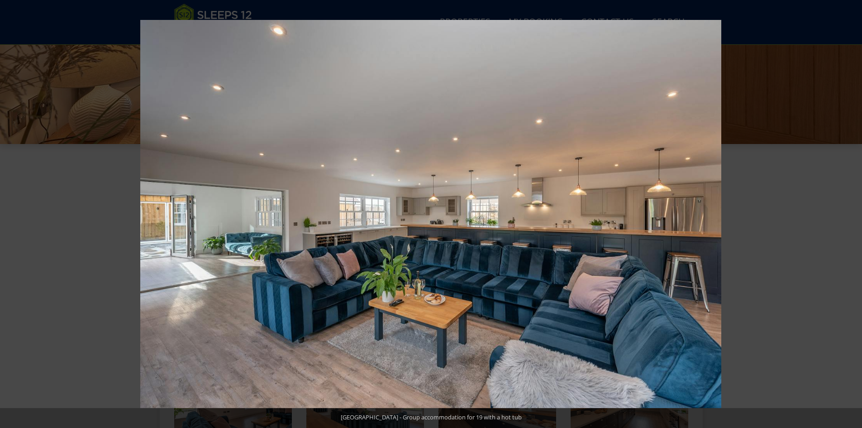
click at [858, 212] on button at bounding box center [847, 213] width 32 height 45
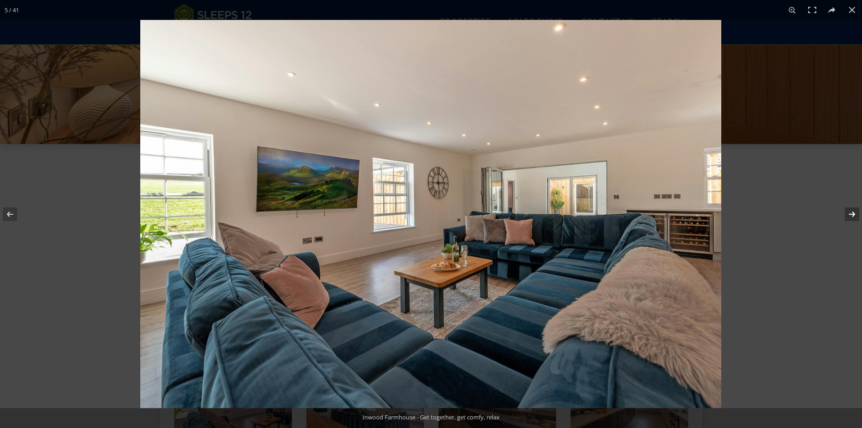
click at [858, 212] on button at bounding box center [847, 213] width 32 height 45
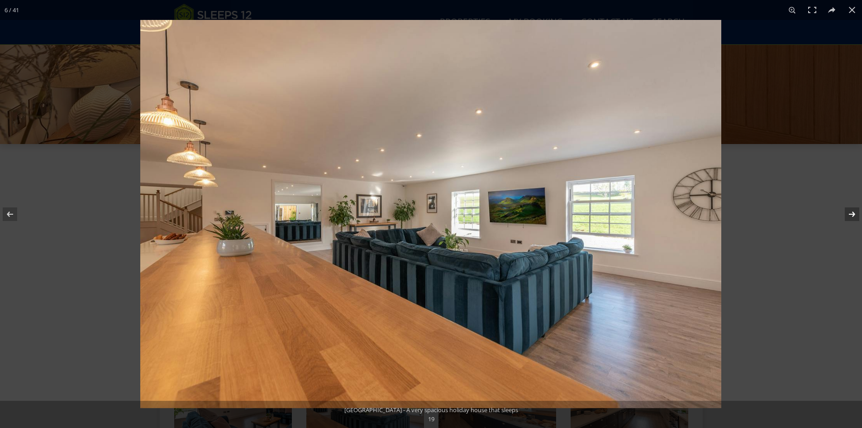
click at [858, 212] on button at bounding box center [847, 213] width 32 height 45
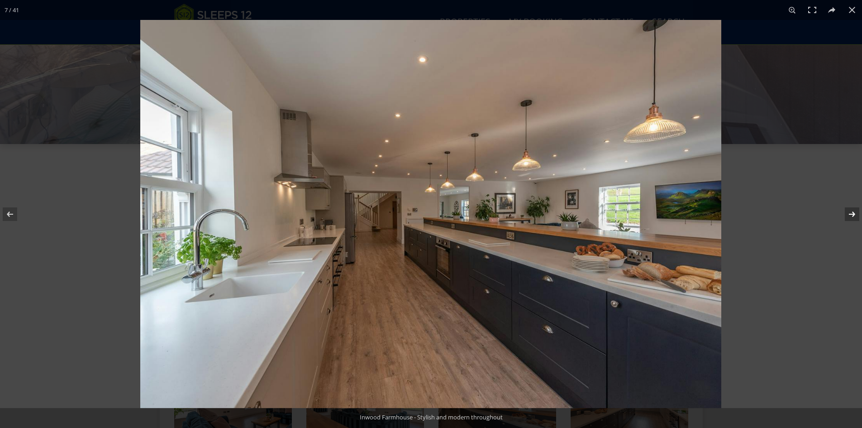
click at [858, 212] on button at bounding box center [847, 213] width 32 height 45
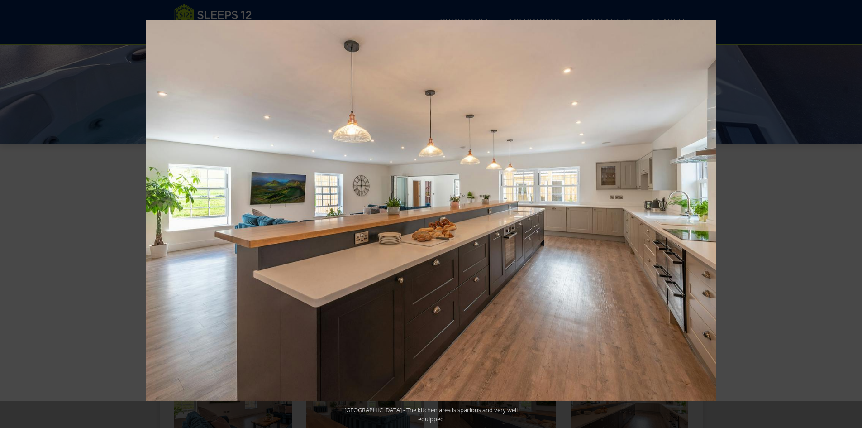
click at [858, 212] on button at bounding box center [847, 213] width 32 height 45
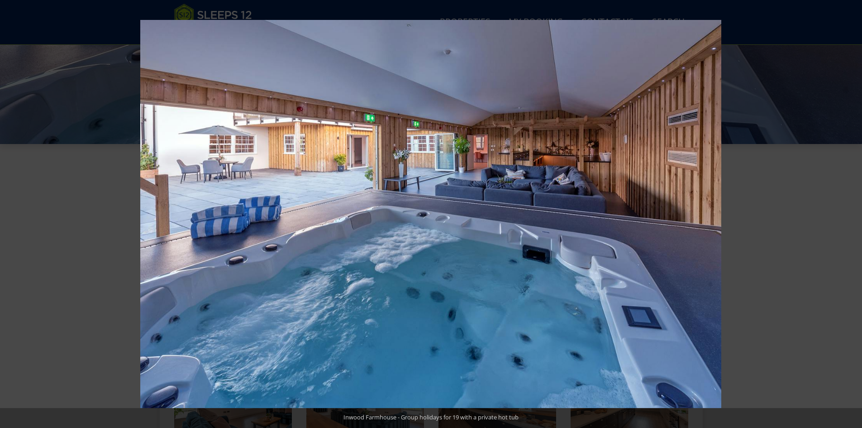
click at [858, 212] on button at bounding box center [847, 213] width 32 height 45
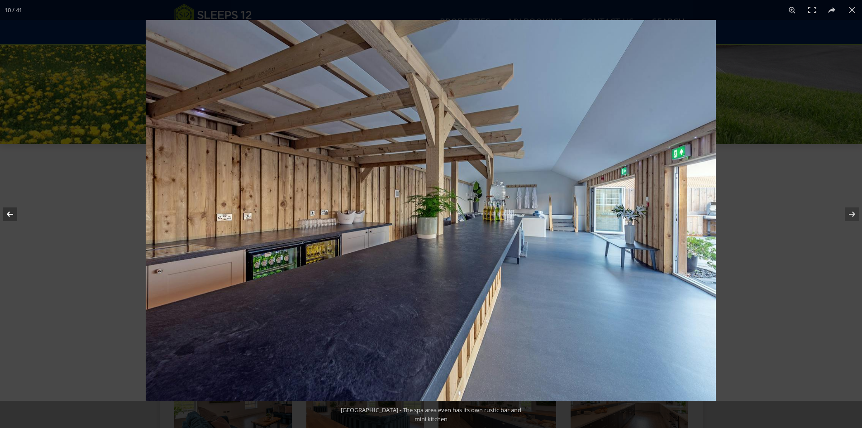
click at [10, 214] on button at bounding box center [16, 213] width 32 height 45
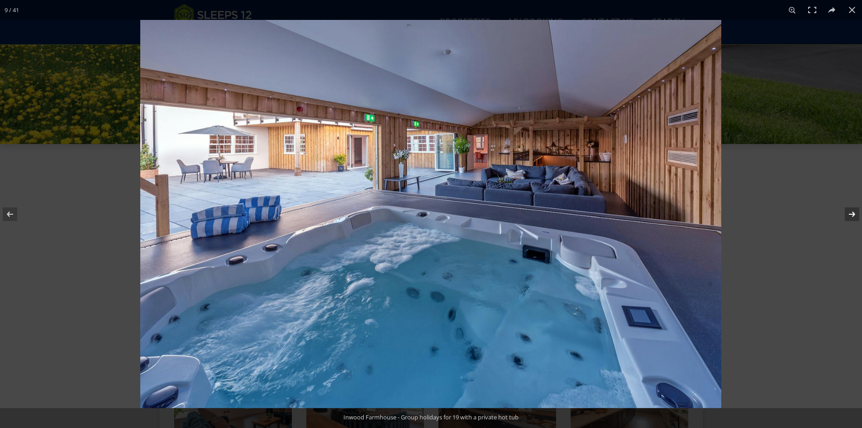
click at [850, 213] on button at bounding box center [847, 213] width 32 height 45
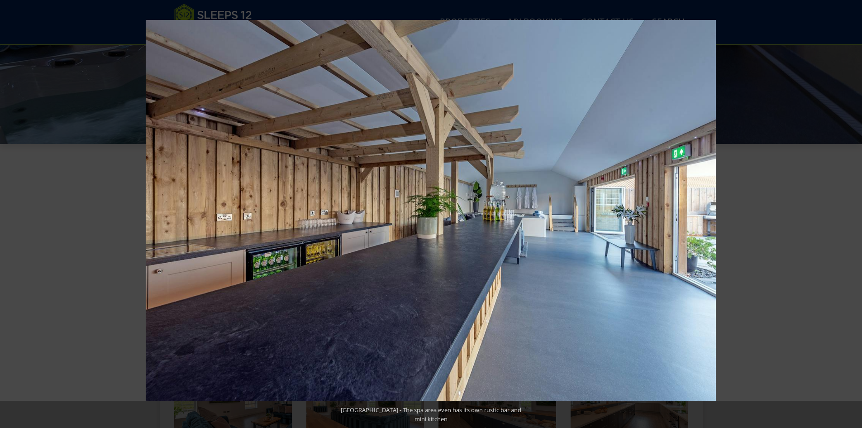
click at [850, 213] on button at bounding box center [847, 213] width 32 height 45
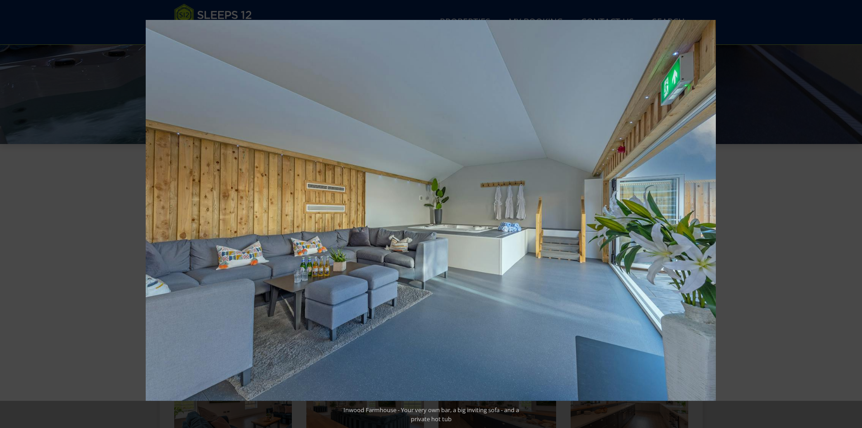
click at [850, 213] on button at bounding box center [847, 213] width 32 height 45
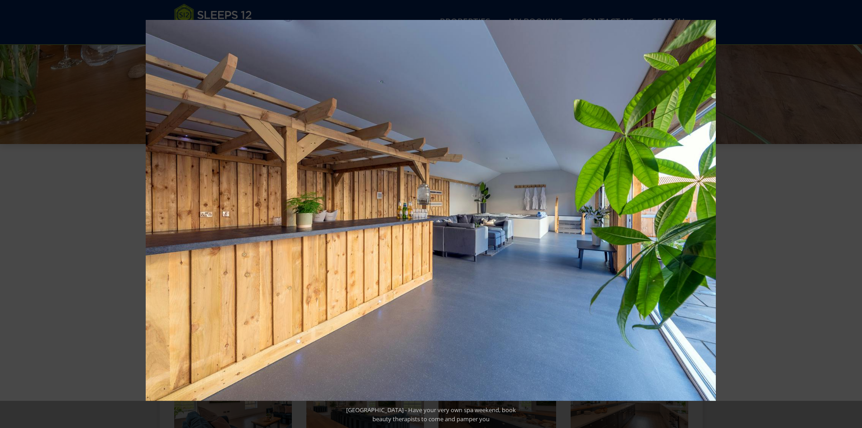
click at [850, 213] on button at bounding box center [847, 213] width 32 height 45
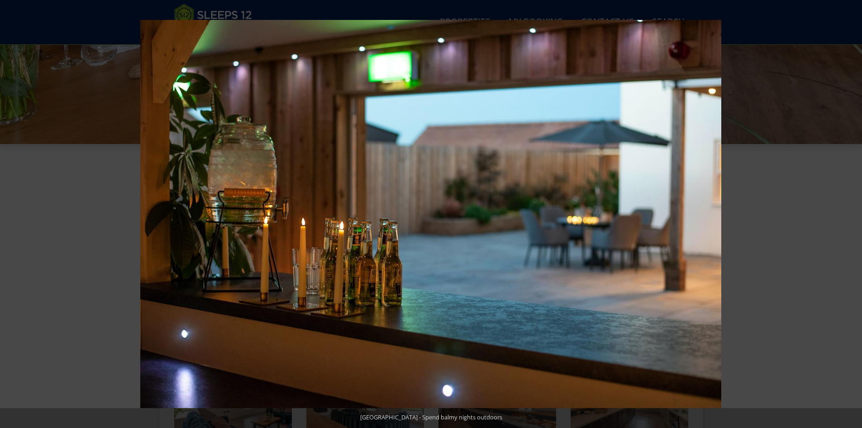
click at [850, 213] on button at bounding box center [847, 213] width 32 height 45
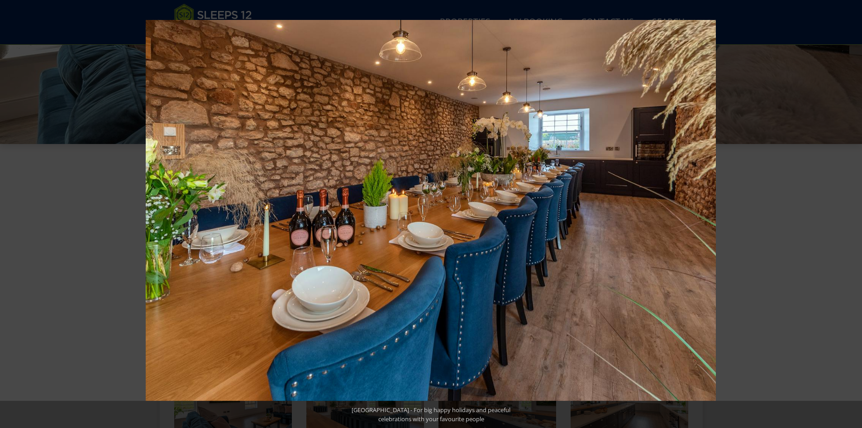
click at [850, 213] on button at bounding box center [847, 213] width 32 height 45
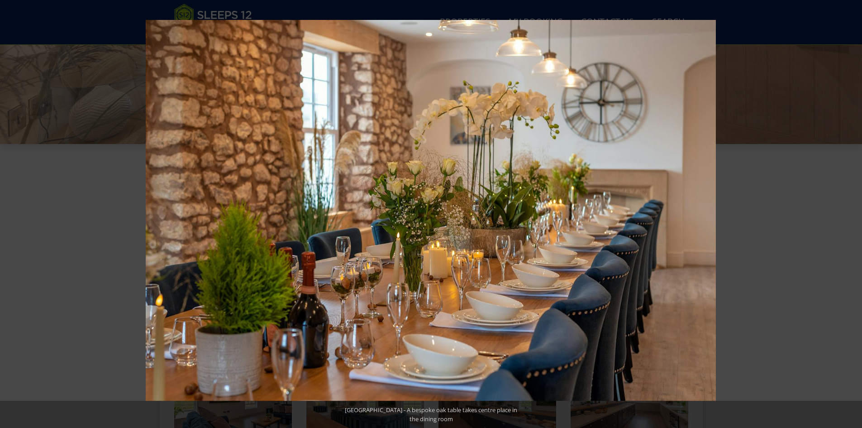
click at [850, 213] on button at bounding box center [847, 213] width 32 height 45
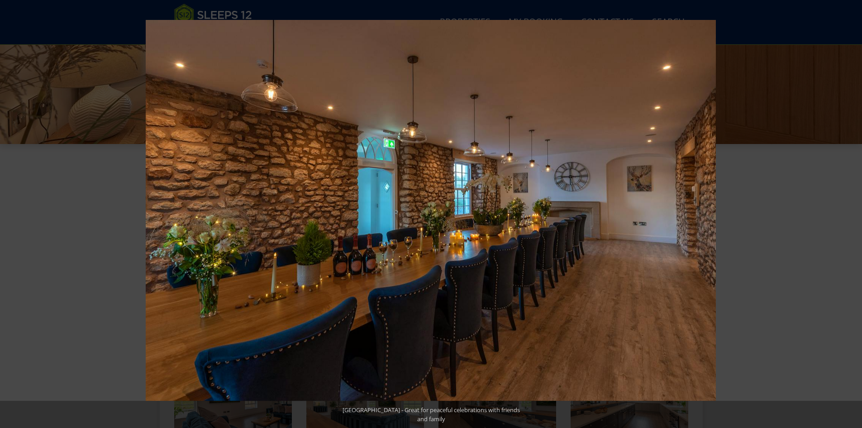
click at [850, 213] on button at bounding box center [847, 213] width 32 height 45
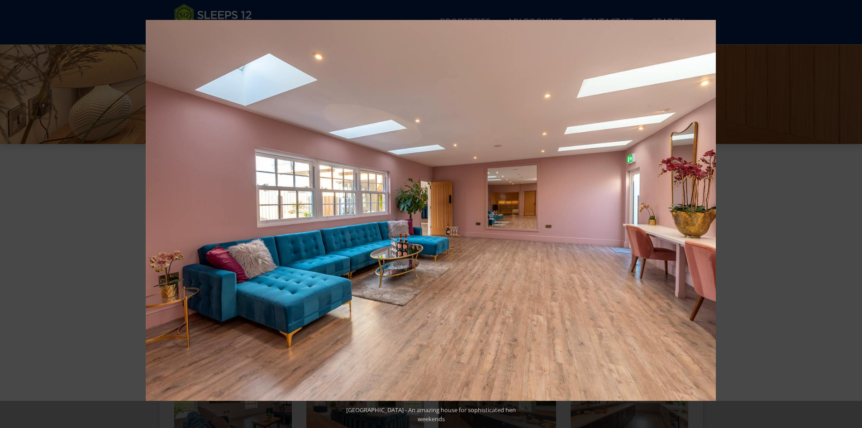
click at [850, 213] on button at bounding box center [847, 213] width 32 height 45
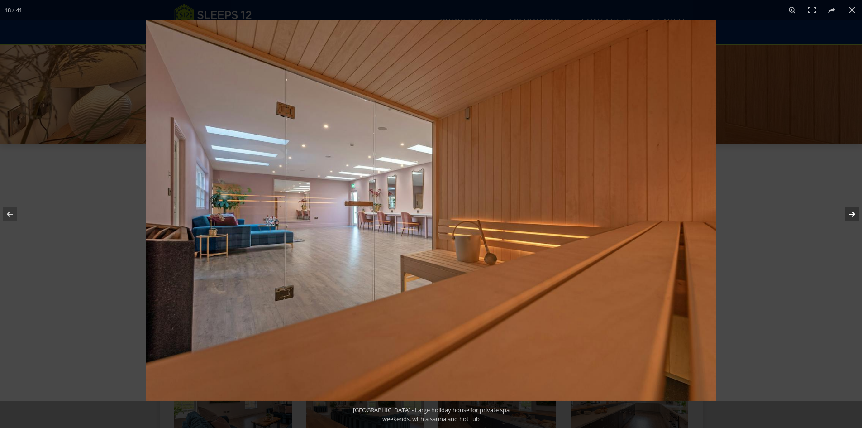
click at [850, 213] on button at bounding box center [847, 213] width 32 height 45
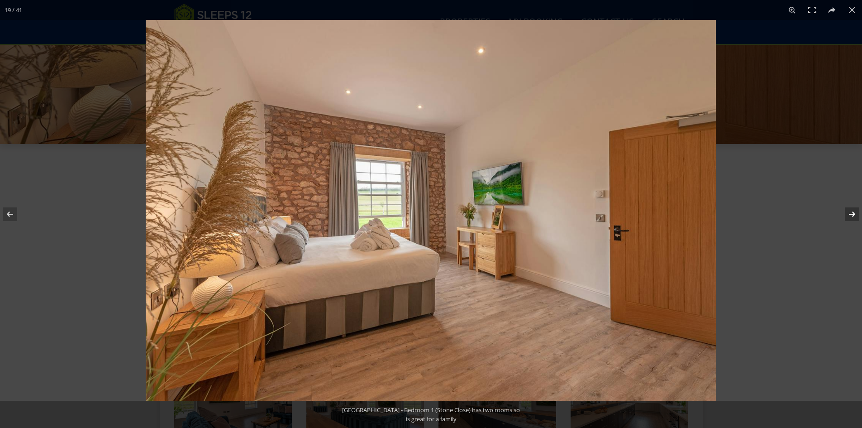
click at [850, 213] on button at bounding box center [847, 213] width 32 height 45
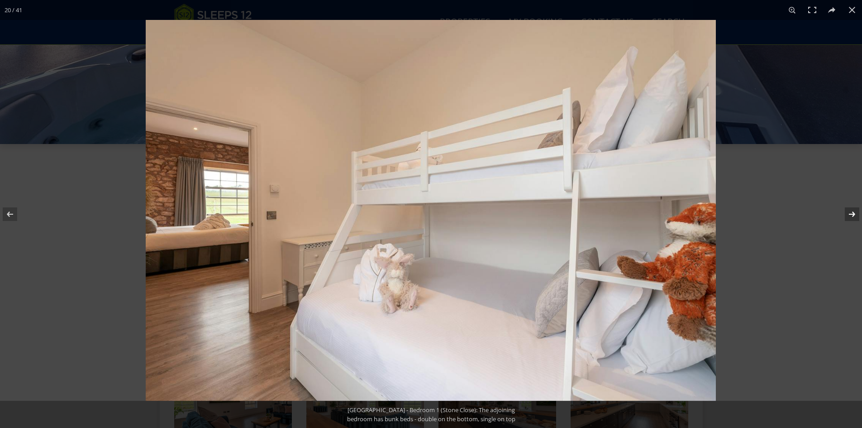
click at [850, 213] on button at bounding box center [847, 213] width 32 height 45
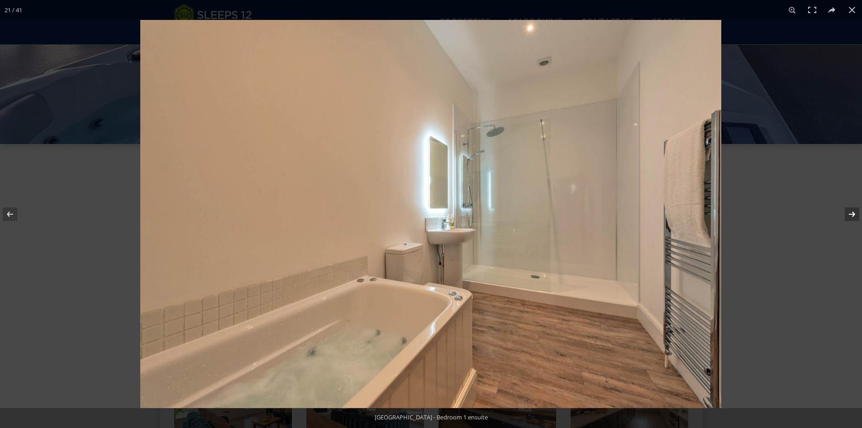
click at [850, 213] on button at bounding box center [847, 213] width 32 height 45
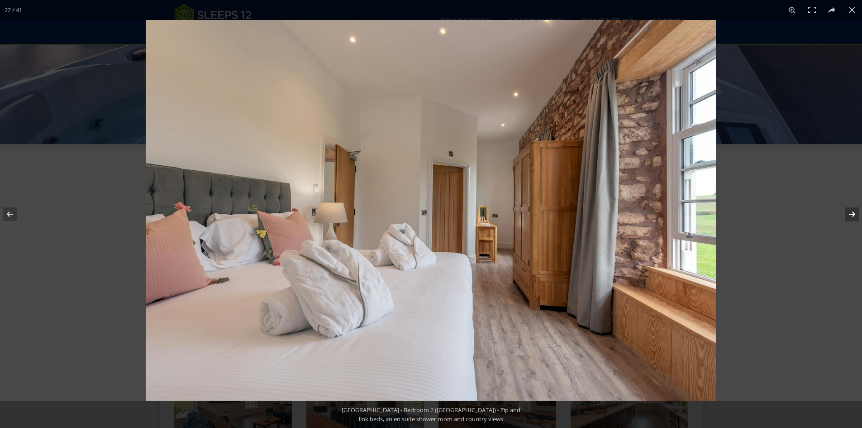
click at [850, 213] on button at bounding box center [847, 213] width 32 height 45
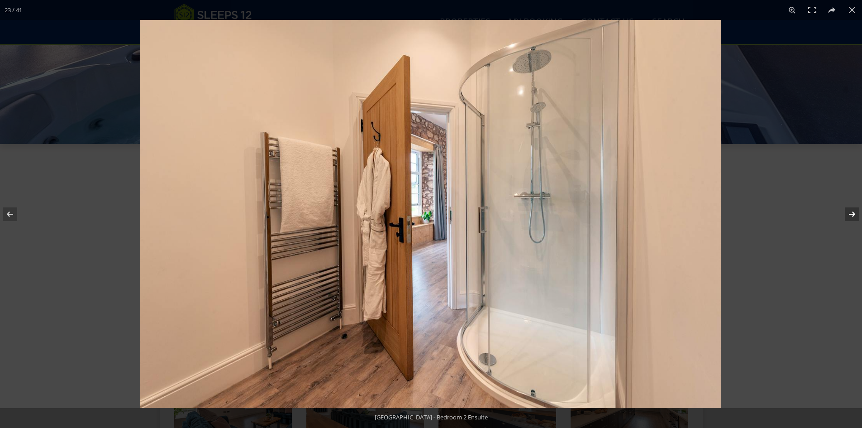
click at [850, 213] on button at bounding box center [847, 213] width 32 height 45
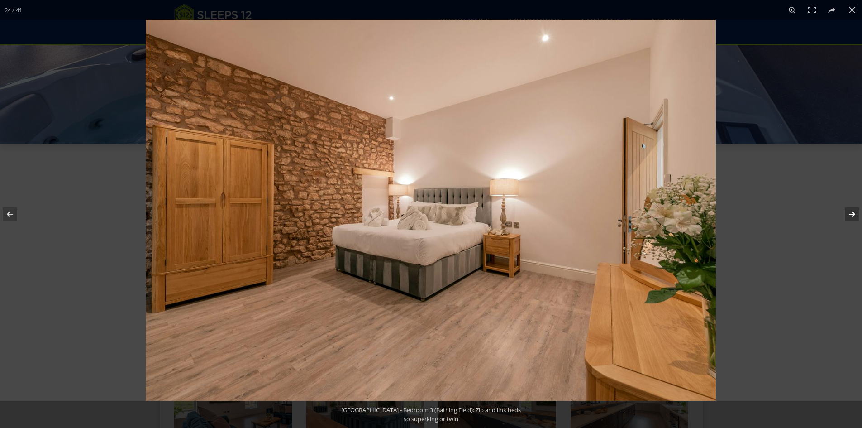
click at [850, 213] on button at bounding box center [847, 213] width 32 height 45
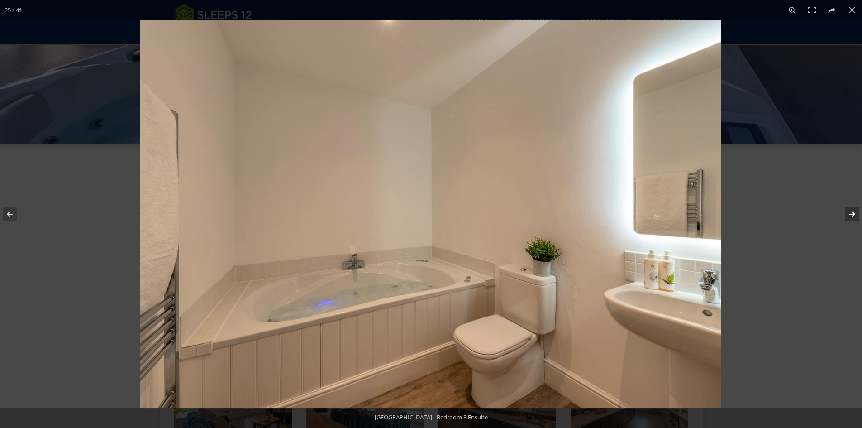
click at [850, 213] on button at bounding box center [847, 213] width 32 height 45
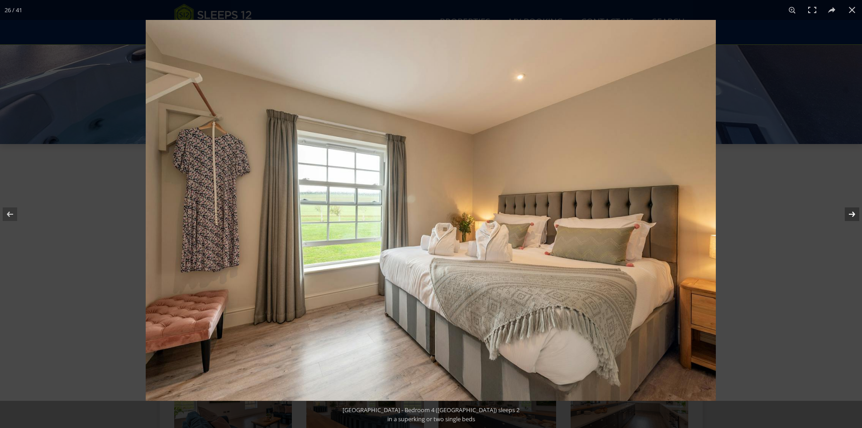
click at [850, 213] on button at bounding box center [847, 213] width 32 height 45
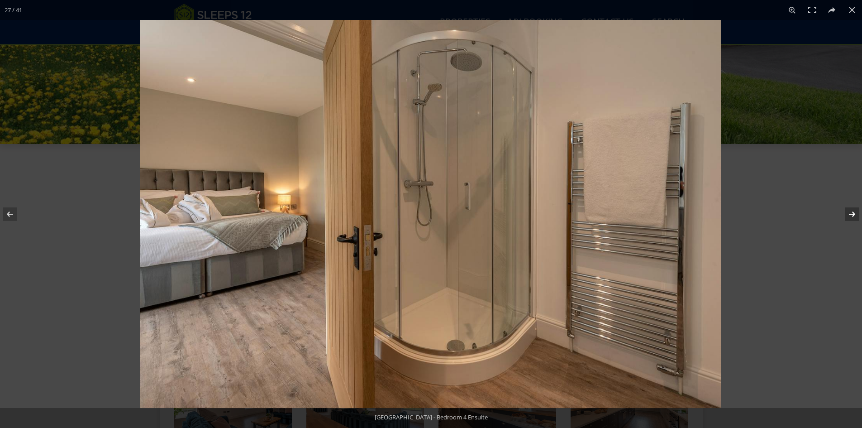
click at [850, 213] on button at bounding box center [847, 213] width 32 height 45
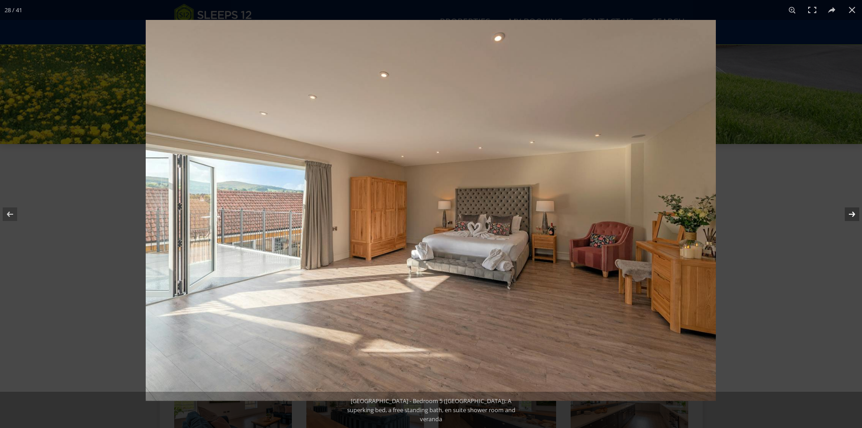
click at [850, 213] on button at bounding box center [847, 213] width 32 height 45
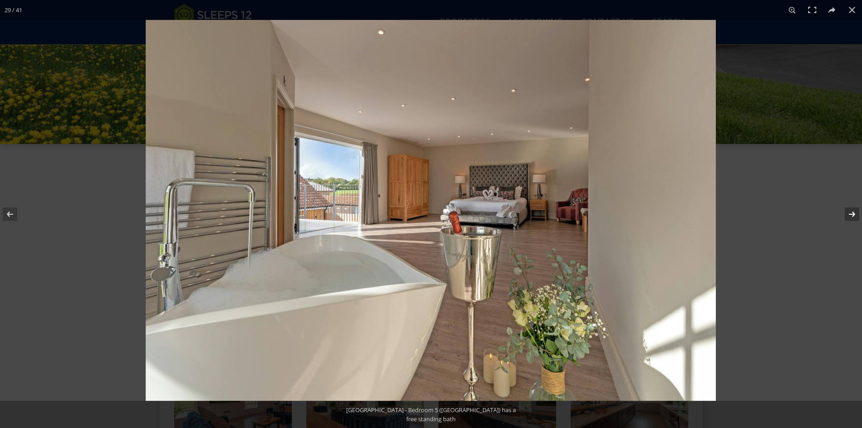
click at [850, 213] on button at bounding box center [847, 213] width 32 height 45
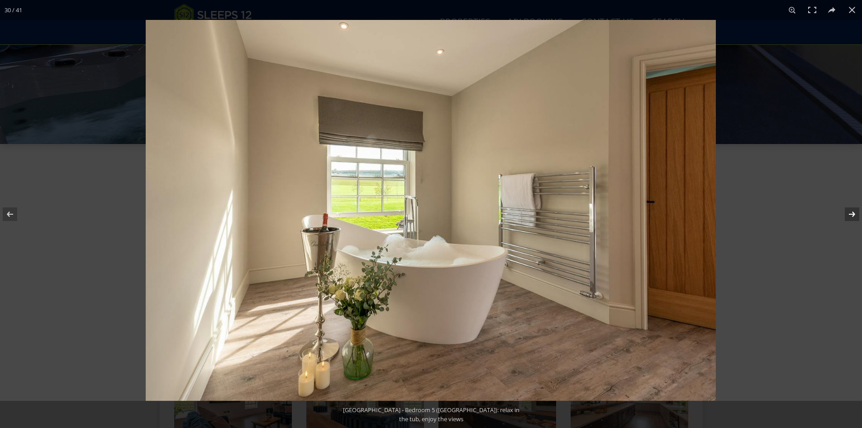
click at [855, 209] on button at bounding box center [847, 213] width 32 height 45
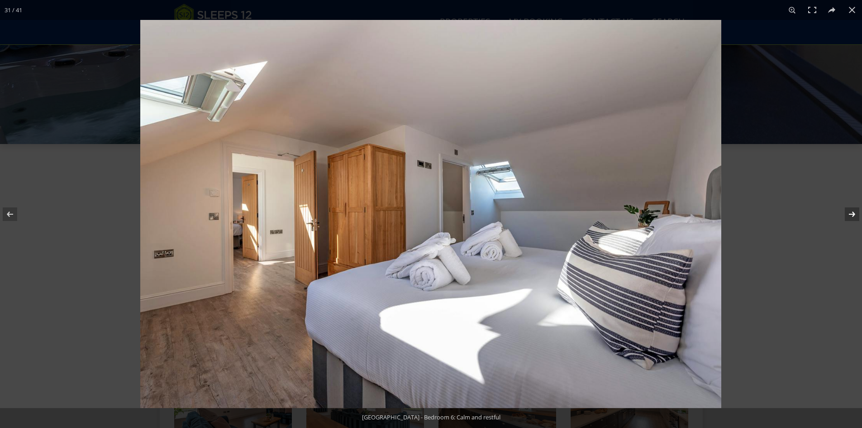
click at [855, 209] on button at bounding box center [847, 213] width 32 height 45
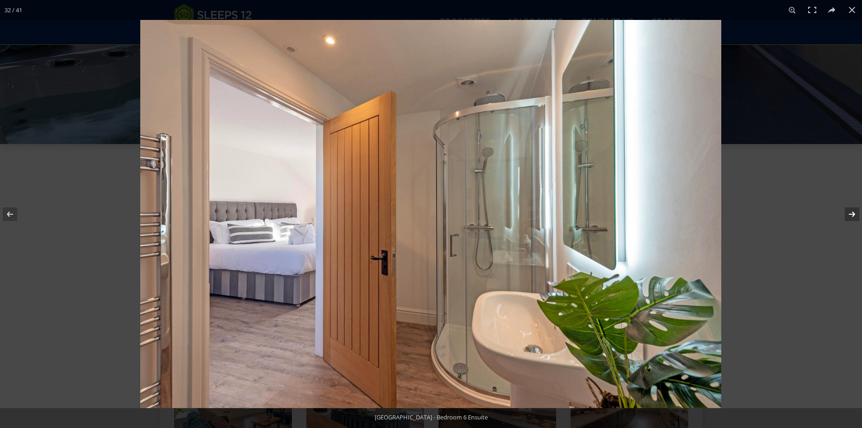
click at [855, 209] on button at bounding box center [847, 213] width 32 height 45
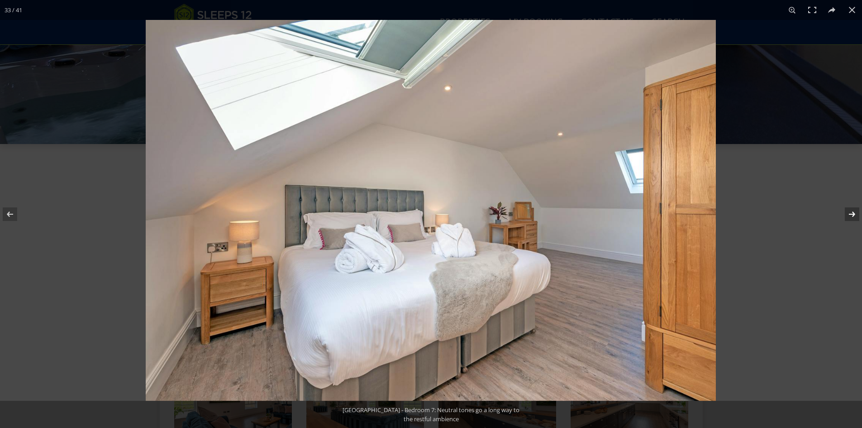
click at [855, 209] on button at bounding box center [847, 213] width 32 height 45
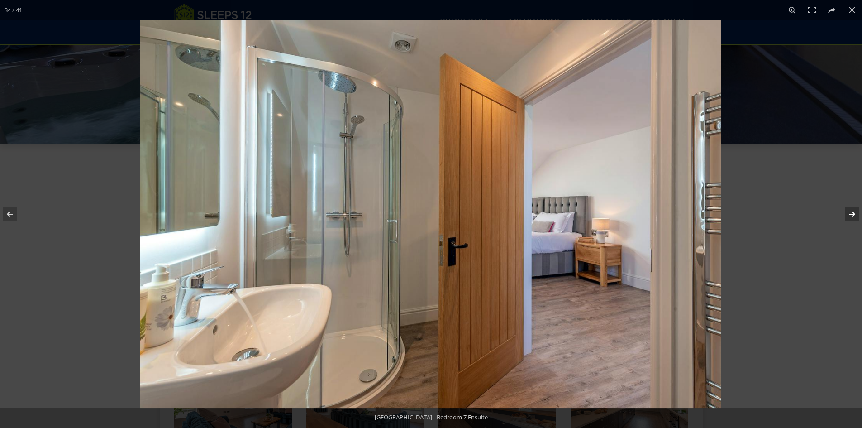
click at [855, 209] on button at bounding box center [847, 213] width 32 height 45
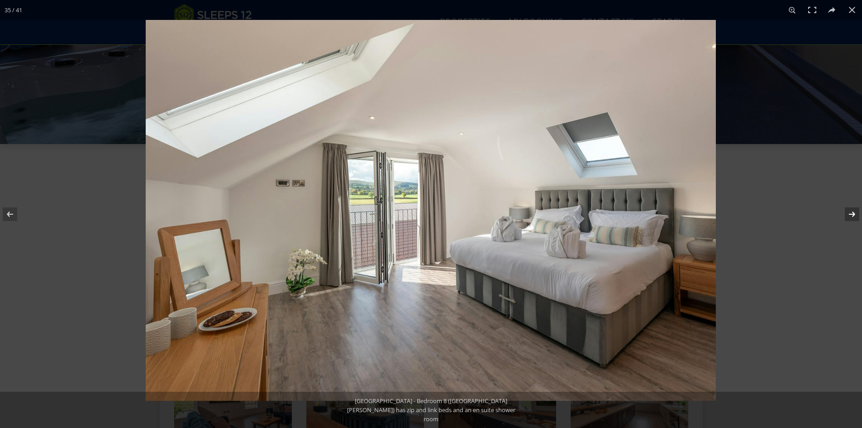
click at [854, 209] on button at bounding box center [847, 213] width 32 height 45
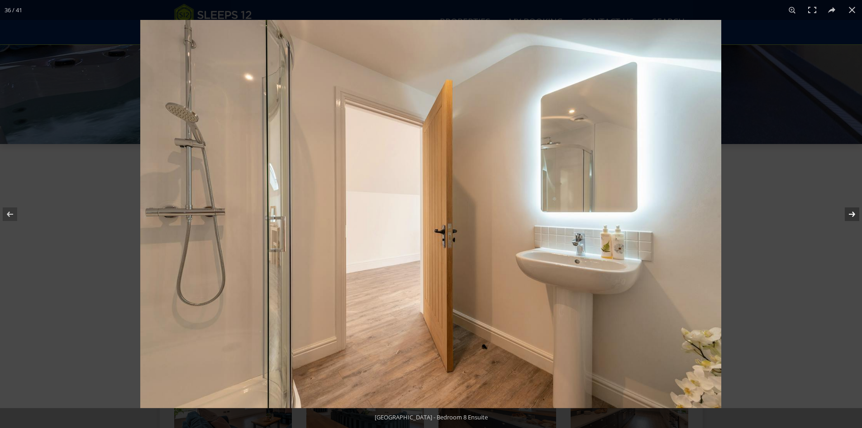
click at [854, 209] on button at bounding box center [847, 213] width 32 height 45
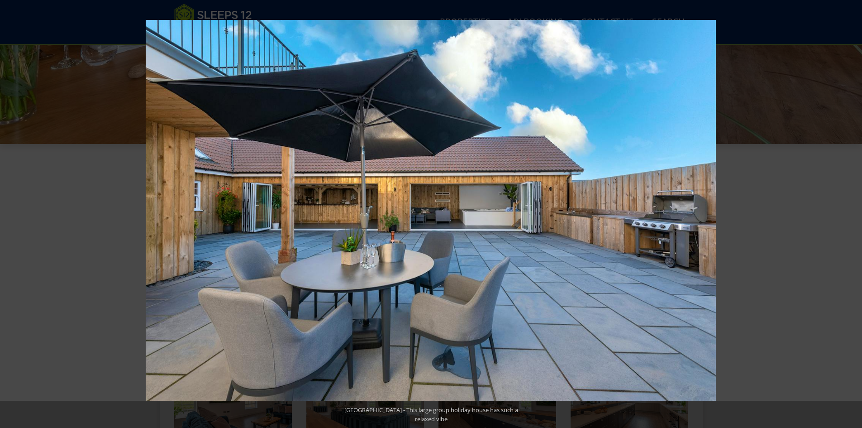
click at [854, 209] on button at bounding box center [847, 213] width 32 height 45
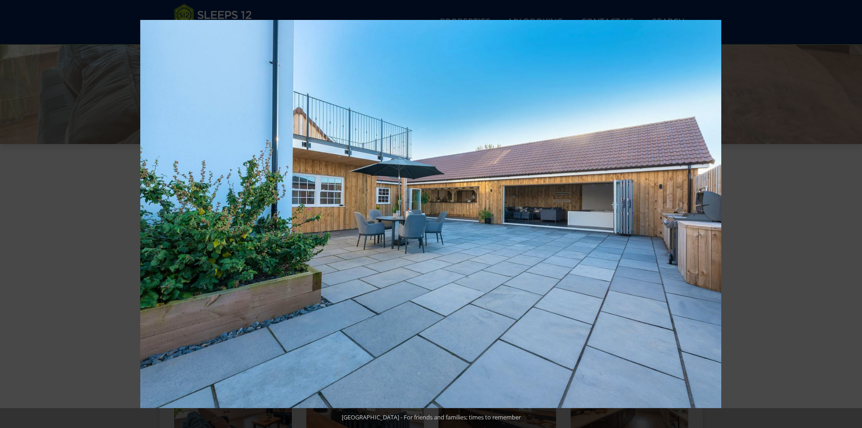
click at [854, 209] on button at bounding box center [847, 213] width 32 height 45
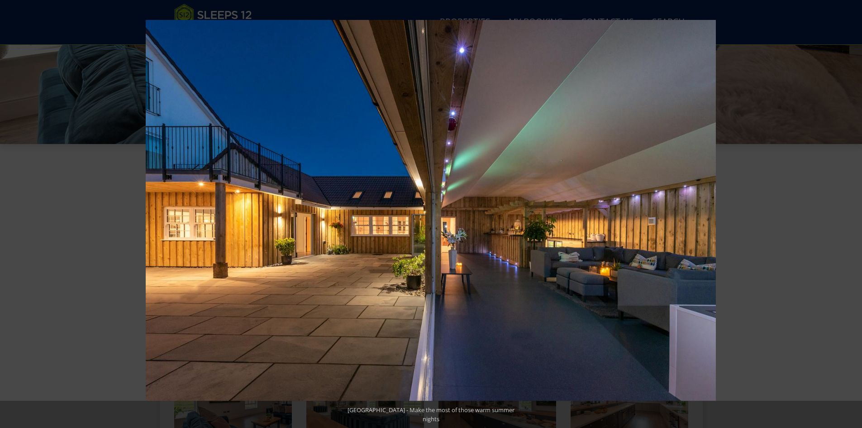
click at [854, 209] on button at bounding box center [847, 213] width 32 height 45
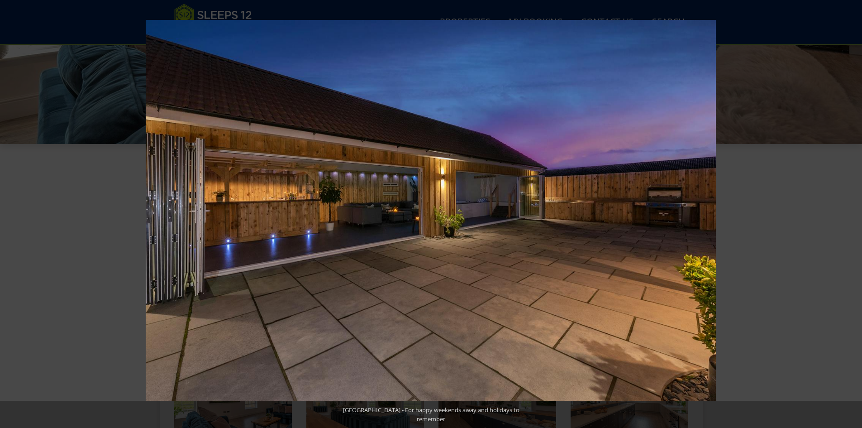
click at [854, 209] on button at bounding box center [847, 213] width 32 height 45
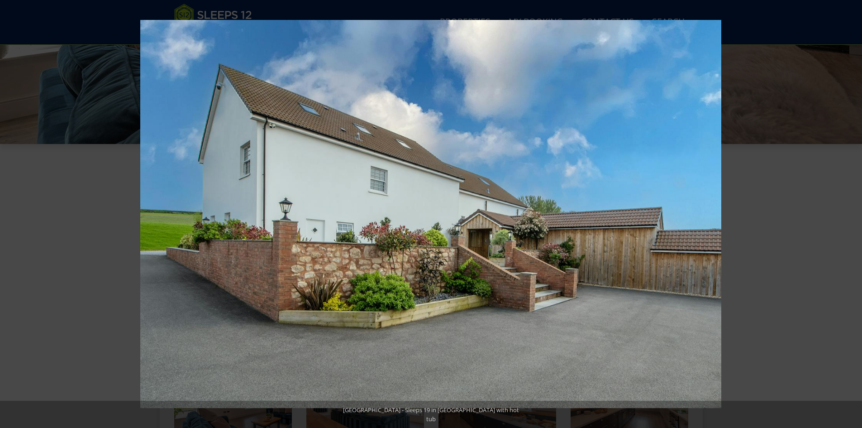
click at [854, 209] on button at bounding box center [847, 213] width 32 height 45
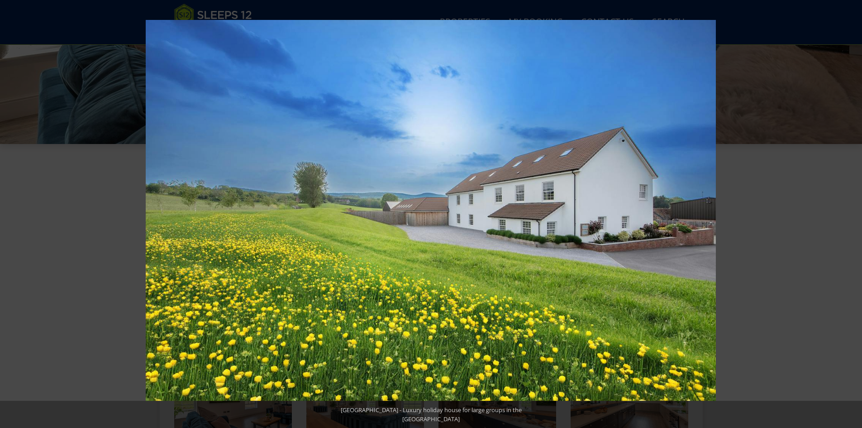
click at [854, 209] on button at bounding box center [847, 213] width 32 height 45
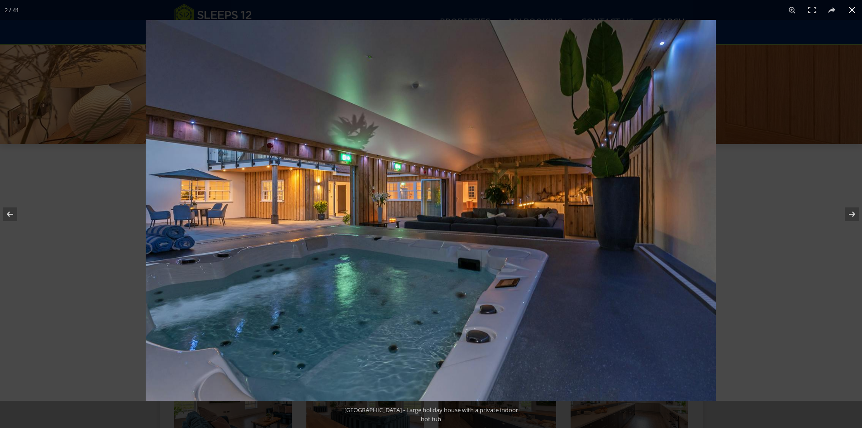
click at [850, 9] on button at bounding box center [852, 10] width 20 height 20
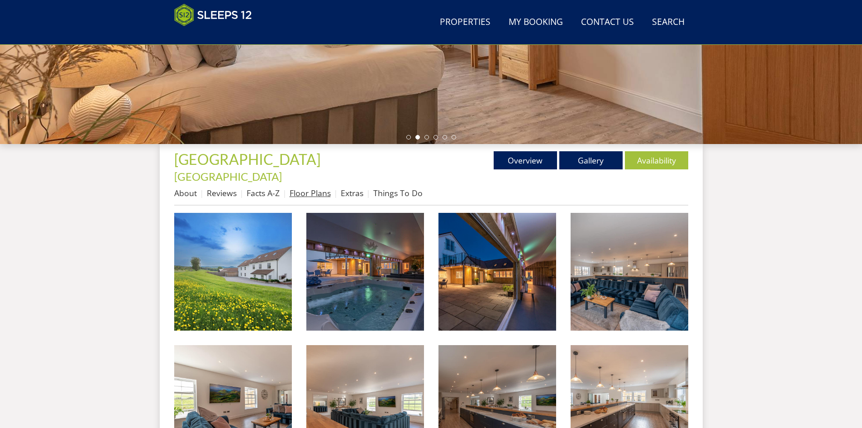
click at [310, 187] on link "Floor Plans" at bounding box center [310, 192] width 41 height 11
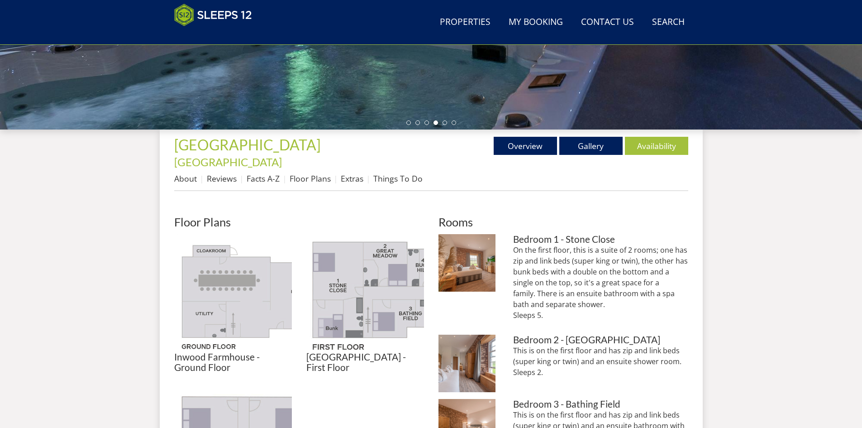
scroll to position [246, 0]
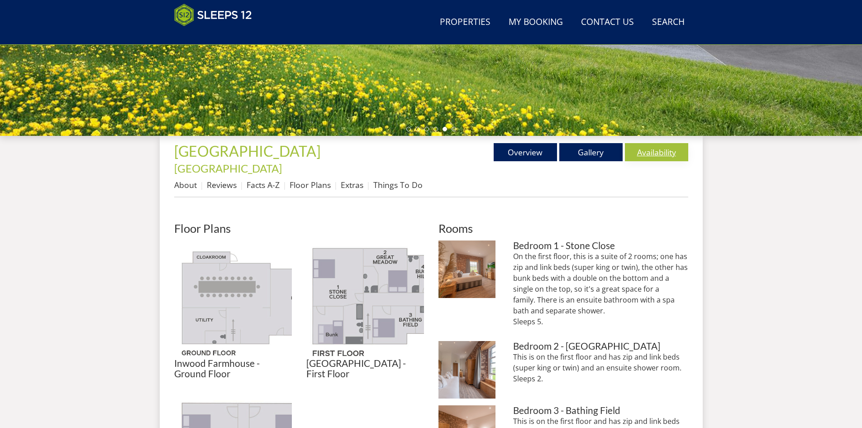
click at [650, 152] on link "Availability" at bounding box center [656, 152] width 63 height 18
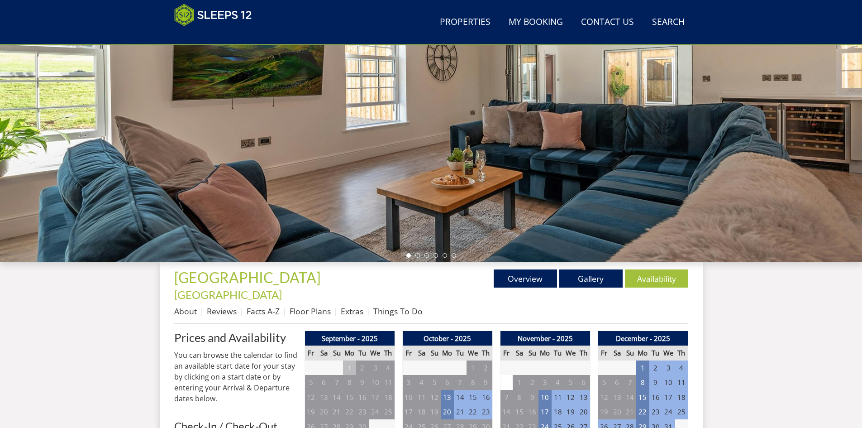
scroll to position [280, 0]
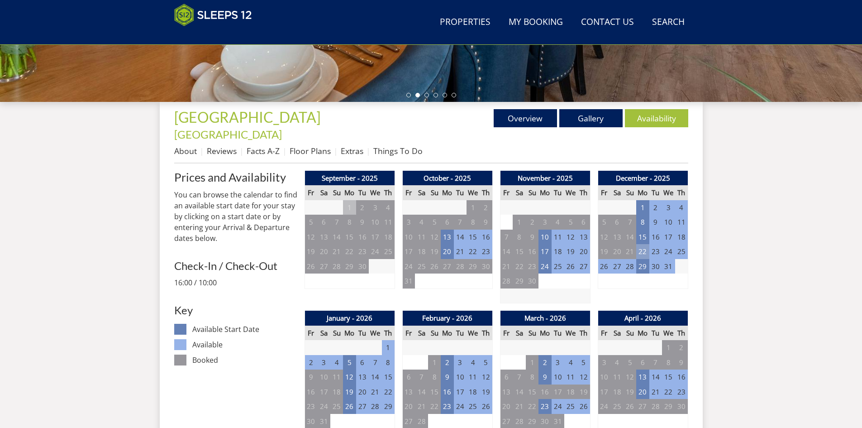
click at [644, 244] on td "22" at bounding box center [643, 251] width 13 height 15
